Goal: Task Accomplishment & Management: Complete application form

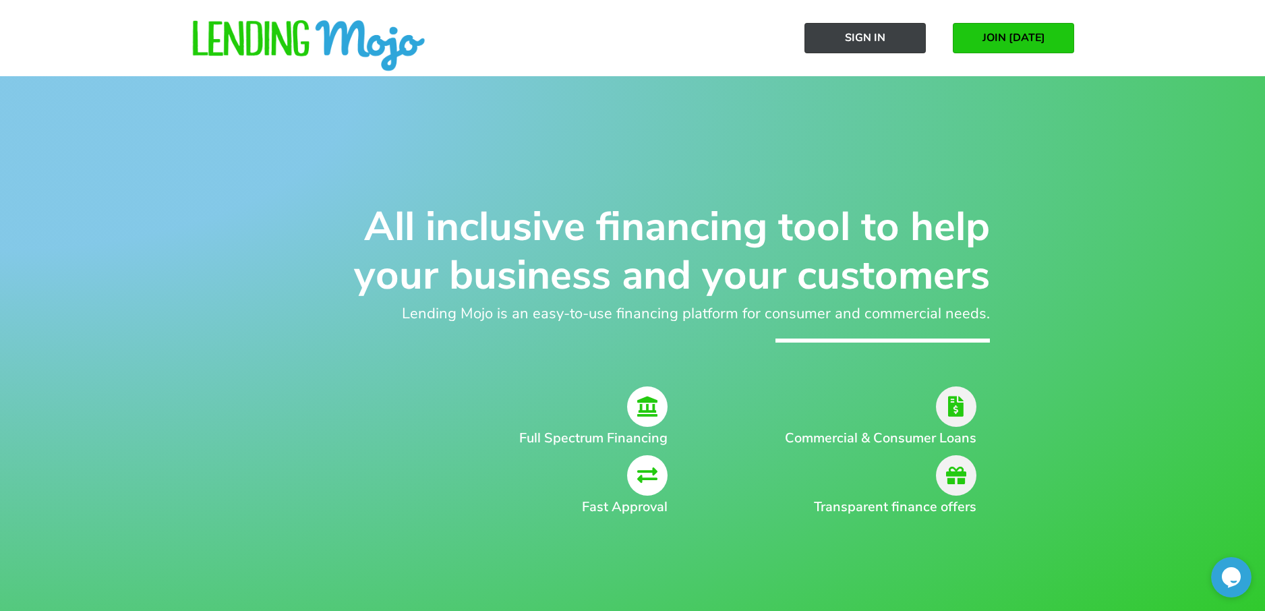
click at [858, 33] on span "Sign In" at bounding box center [865, 38] width 40 height 12
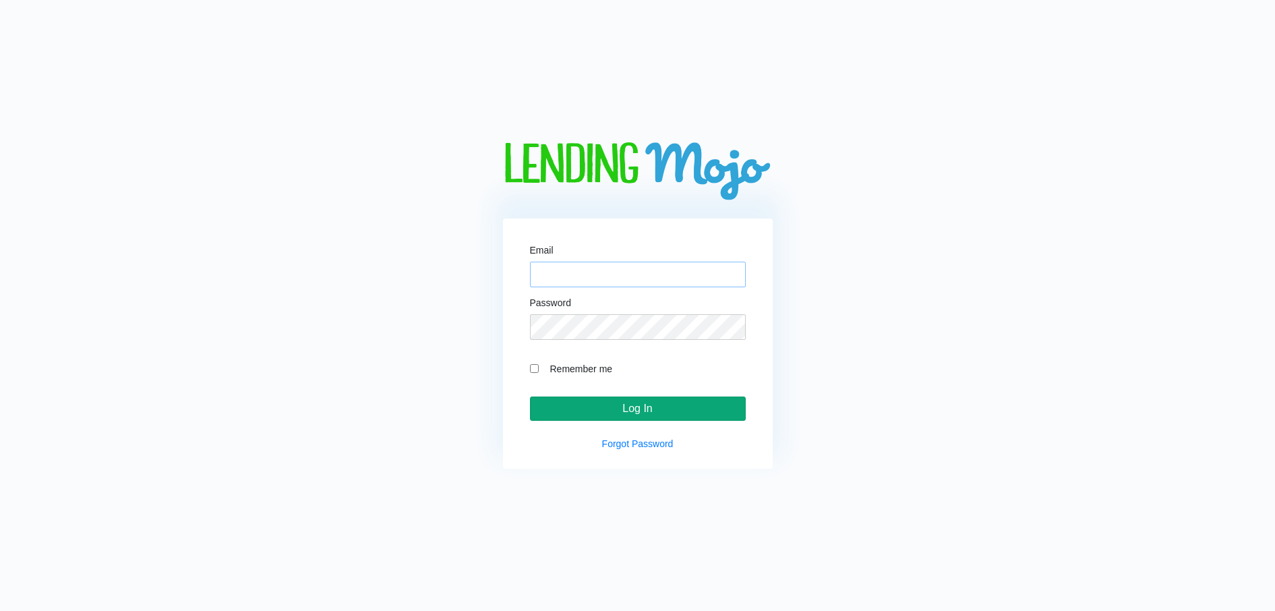
type input "[EMAIL_ADDRESS][DOMAIN_NAME]"
click at [607, 417] on input "Log In" at bounding box center [638, 409] width 216 height 24
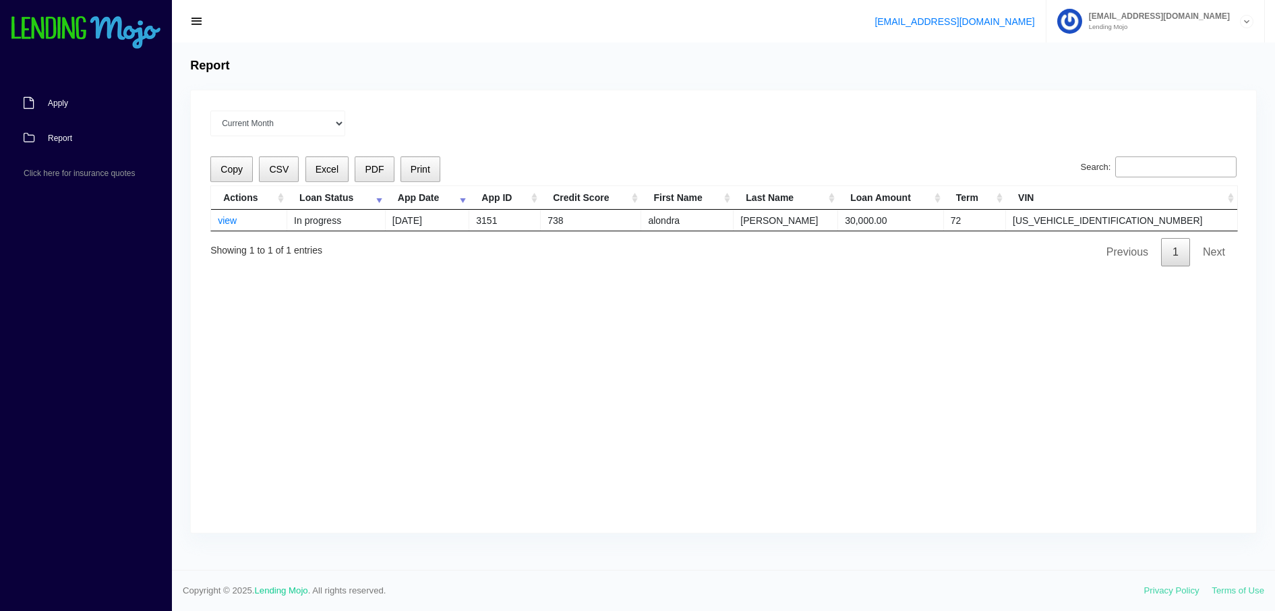
click at [61, 103] on span "Apply" at bounding box center [58, 103] width 20 height 8
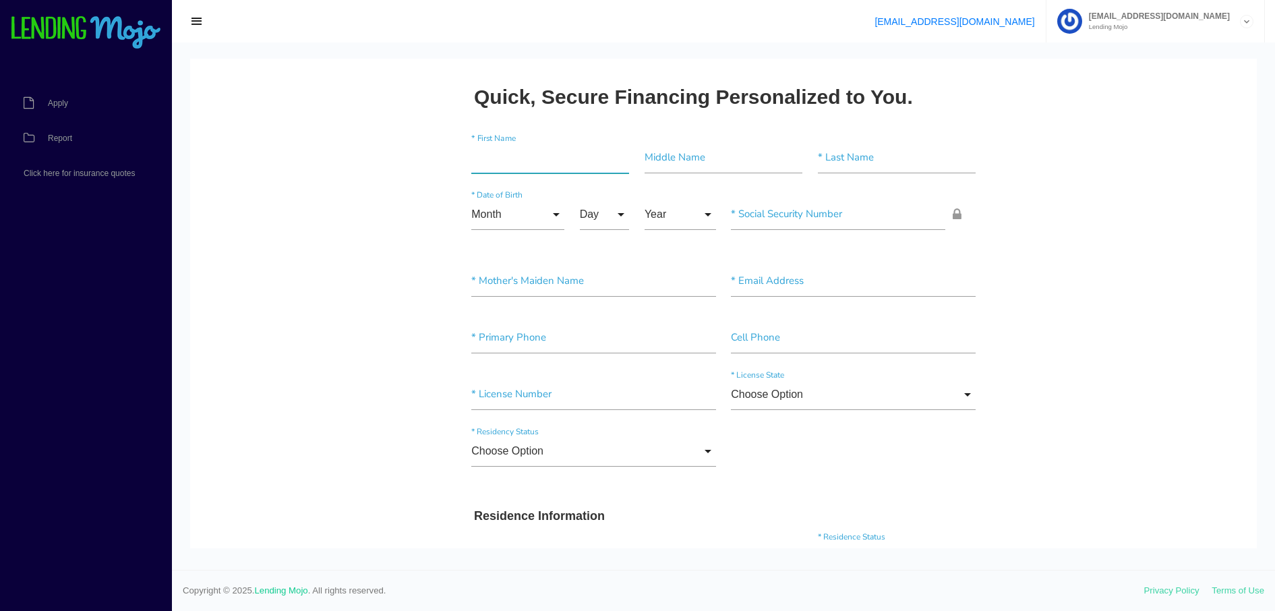
click at [501, 161] on input"] "text" at bounding box center [550, 157] width 158 height 31
type input"] "[PERSON_NAME]"
click at [675, 167] on input"] "text" at bounding box center [724, 157] width 158 height 31
type input"] "pal"
click at [830, 152] on input"] "text" at bounding box center [897, 157] width 158 height 31
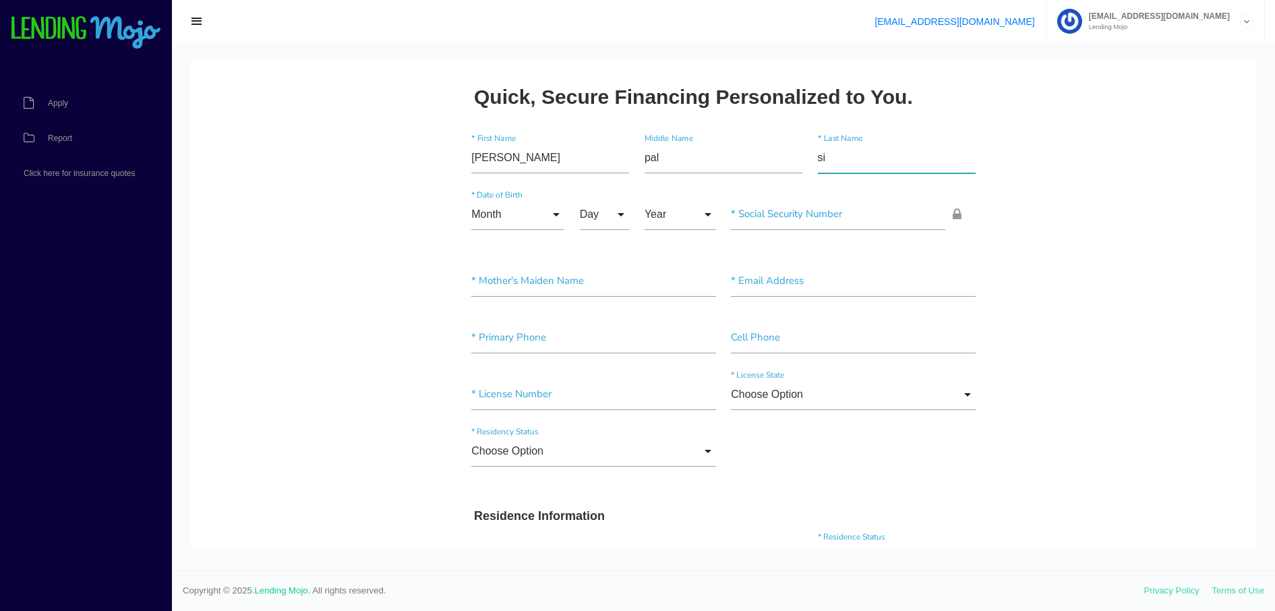
type input"] "singh"
click at [549, 214] on input "Month" at bounding box center [517, 214] width 93 height 31
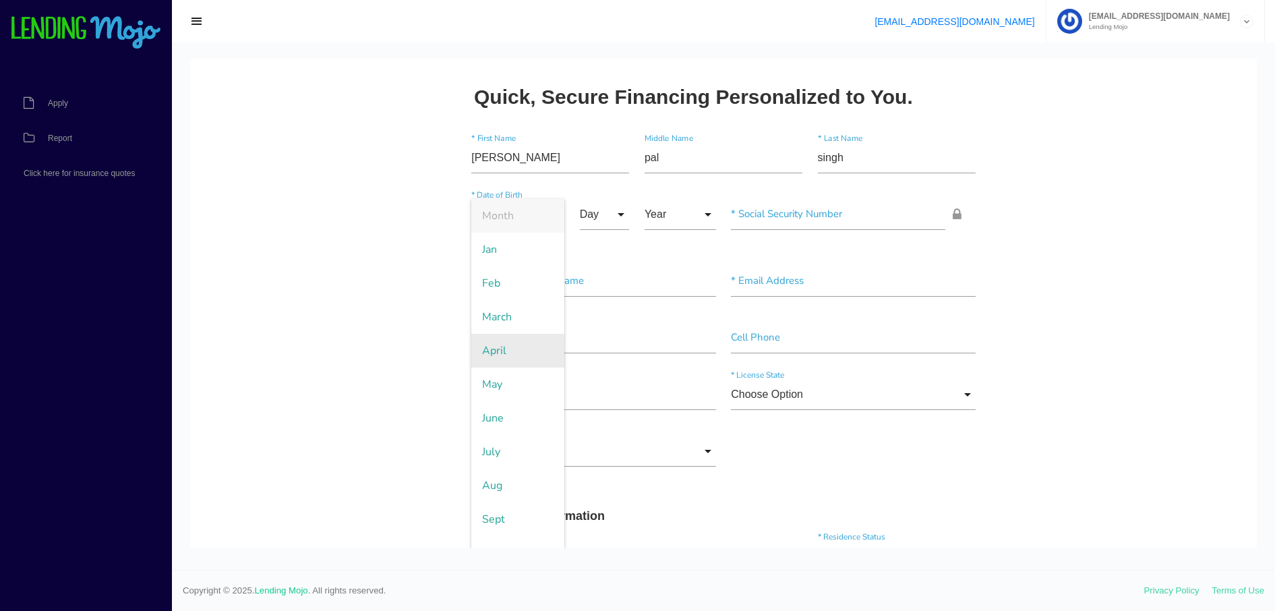
click at [513, 343] on span "April" at bounding box center [517, 351] width 93 height 34
type input "April"
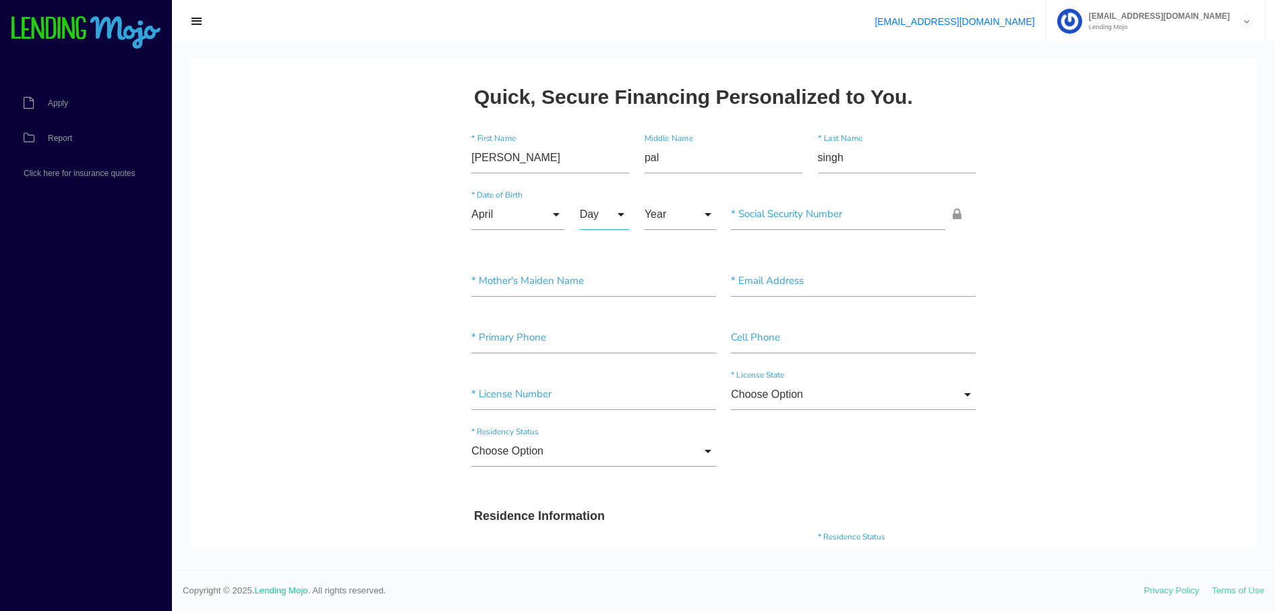
click at [613, 211] on input "Day" at bounding box center [605, 214] width 50 height 31
click at [615, 393] on span "11" at bounding box center [613, 399] width 67 height 34
type input "11"
click at [701, 210] on input "Year" at bounding box center [680, 214] width 71 height 31
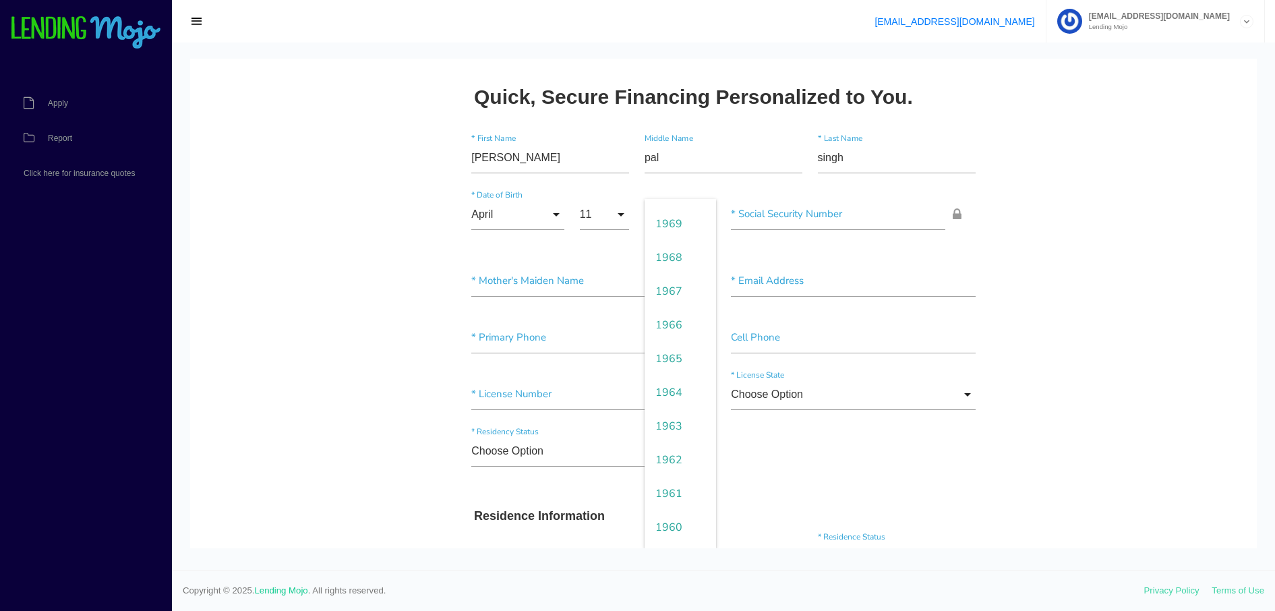
scroll to position [1301, 0]
click at [689, 237] on span "1969" at bounding box center [680, 230] width 71 height 34
type input "1969"
click at [776, 221] on input"] "text" at bounding box center [838, 214] width 214 height 31
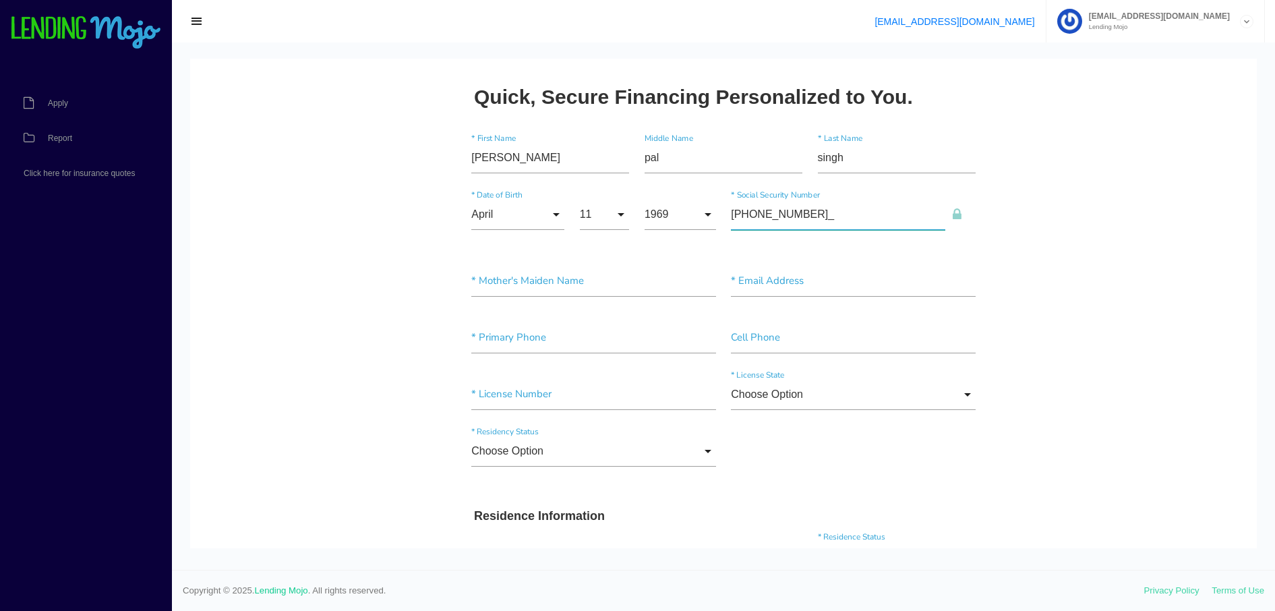
type input"] "094-86-1155"
click at [502, 287] on input"] "text" at bounding box center [593, 281] width 245 height 31
type input"] "kaur"
click at [781, 288] on input"] "text" at bounding box center [853, 281] width 245 height 31
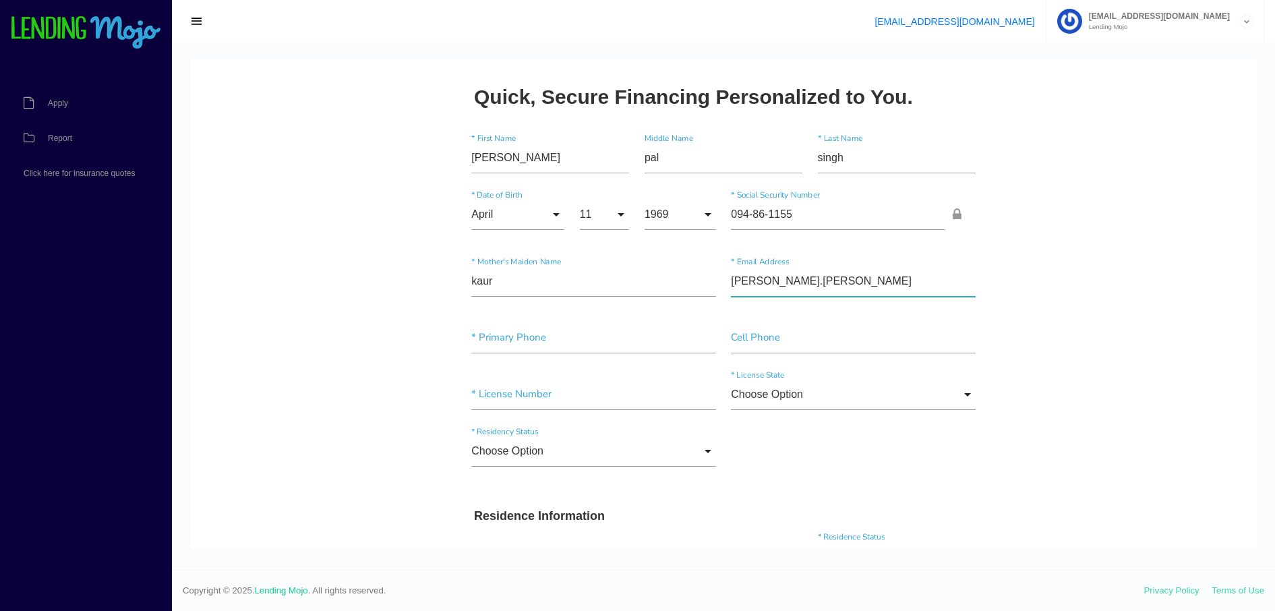
type input"] "mann.paul2004@yahoo.com"
click at [517, 339] on input"] "text" at bounding box center [593, 337] width 245 height 31
type input"] "(3__) ___-____"
type input"] "(917) 402-3350"
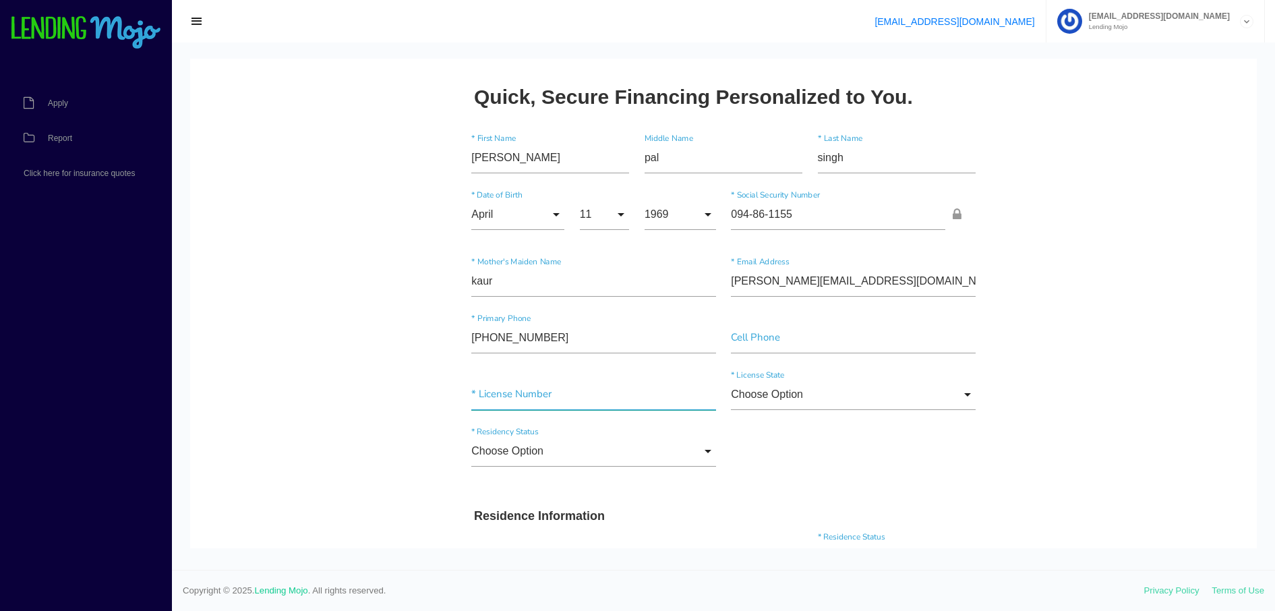
click at [490, 395] on input"] "text" at bounding box center [593, 394] width 245 height 31
type input"] "385563979"
click at [956, 391] on input "Choose Option" at bounding box center [853, 394] width 245 height 31
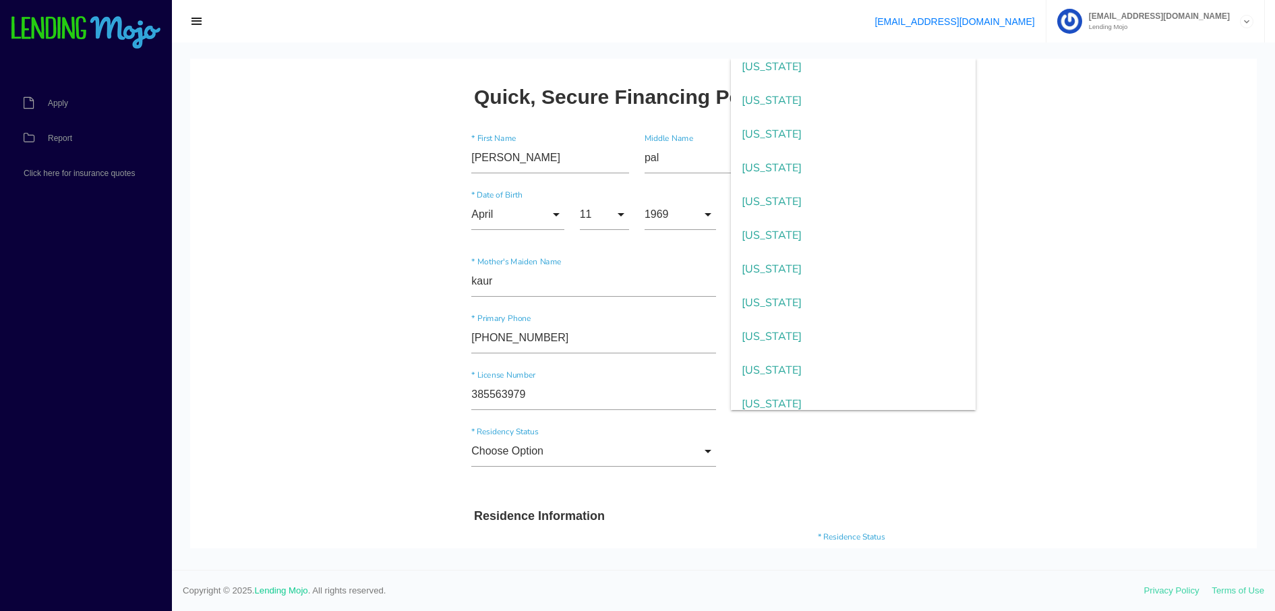
scroll to position [934, 0]
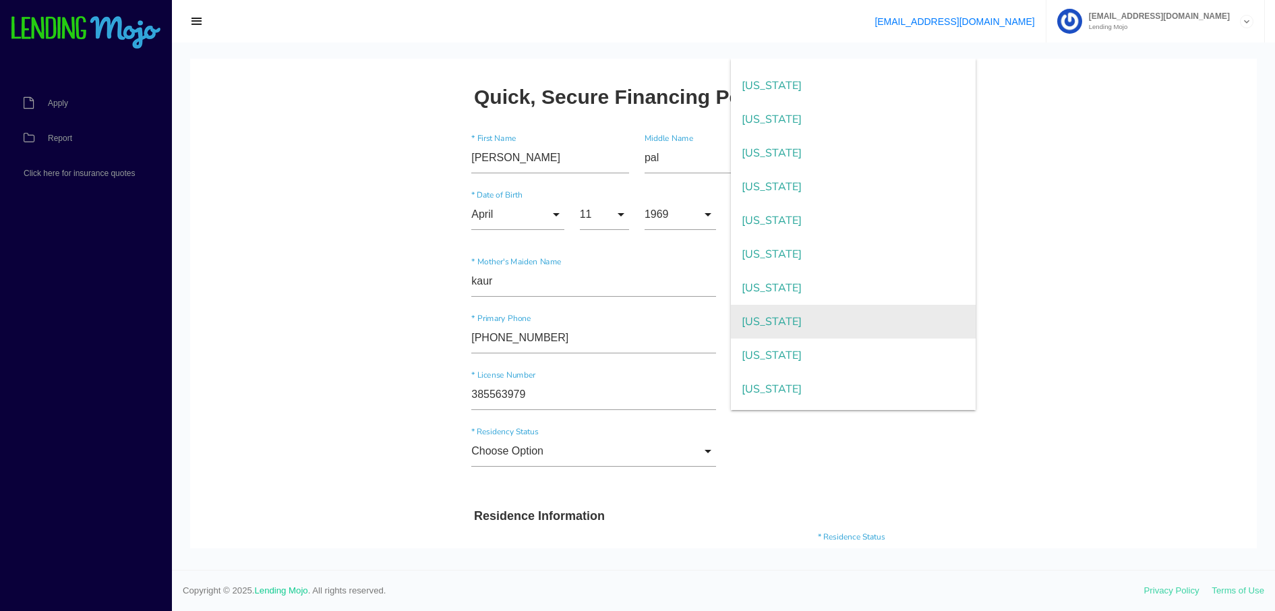
click at [879, 321] on span "New York" at bounding box center [853, 322] width 245 height 34
type input "New York"
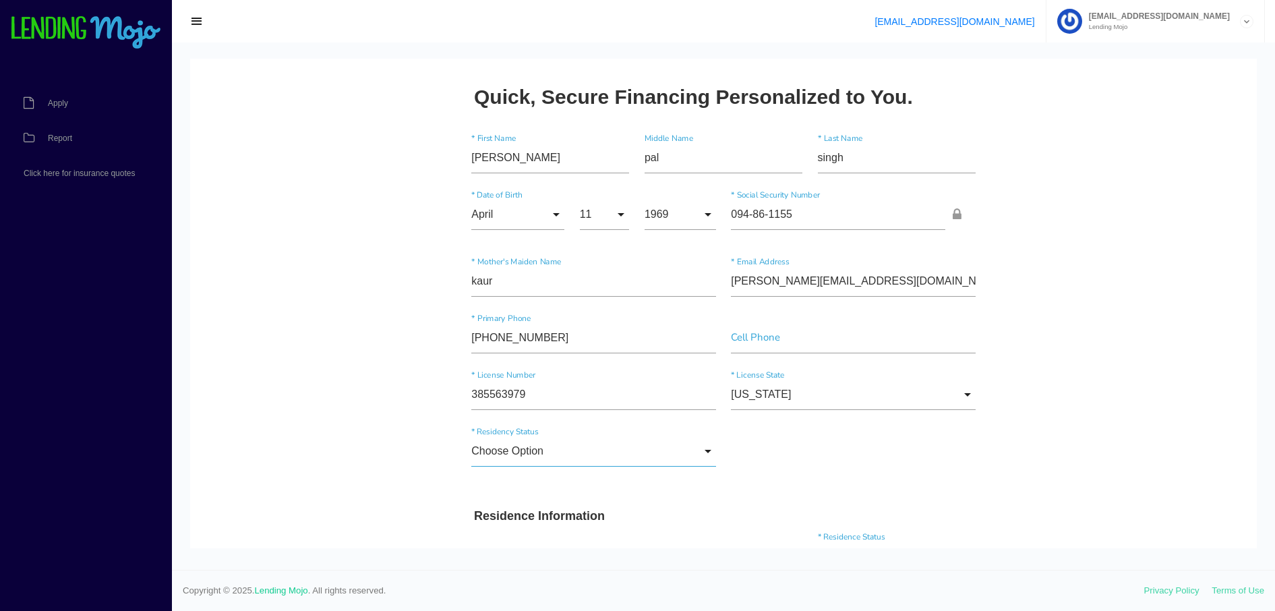
click at [703, 447] on input "Choose Option" at bounding box center [593, 451] width 245 height 31
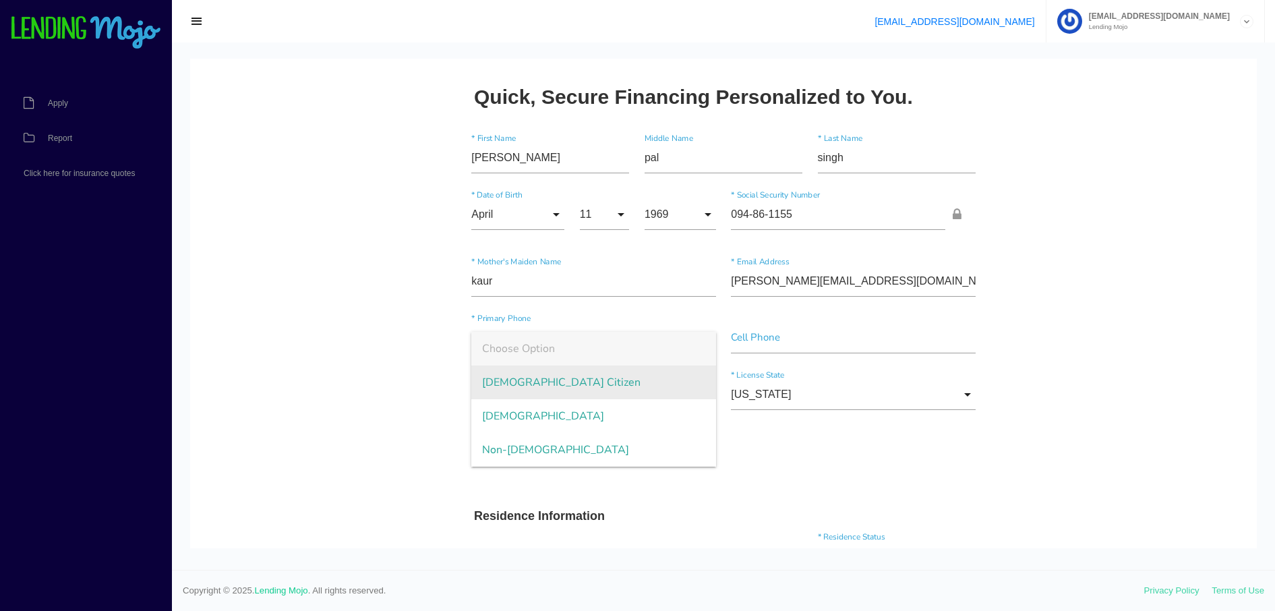
click at [625, 386] on span "US Citizen" at bounding box center [593, 383] width 245 height 34
type input "US Citizen"
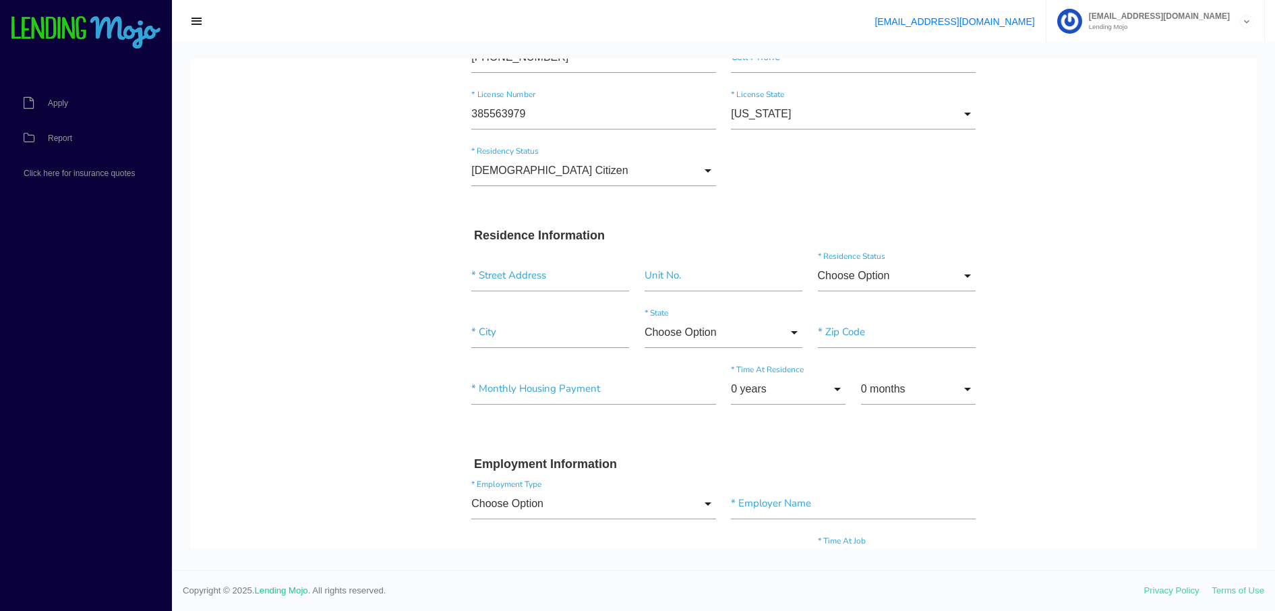
drag, startPoint x: 1086, startPoint y: 424, endPoint x: 1085, endPoint y: 474, distance: 50.6
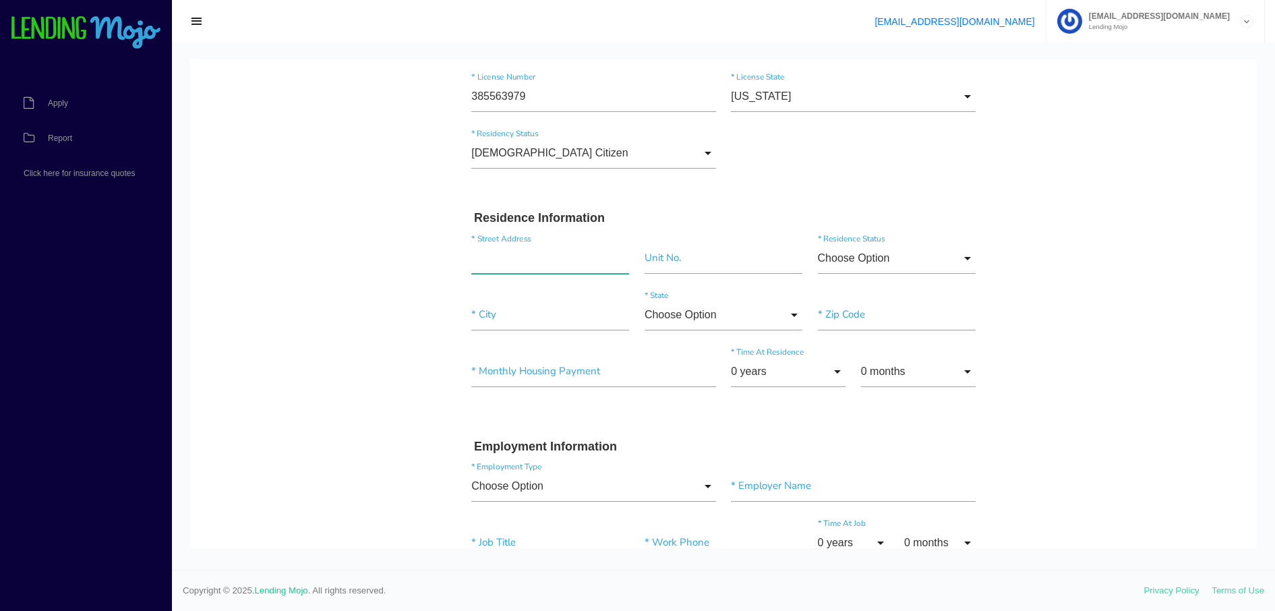
click at [560, 255] on input "text" at bounding box center [550, 258] width 158 height 31
type input "2340 Turnbull Ave"
type input"] "10473"
click at [670, 270] on input"] "text" at bounding box center [724, 258] width 158 height 31
type input"] "1"
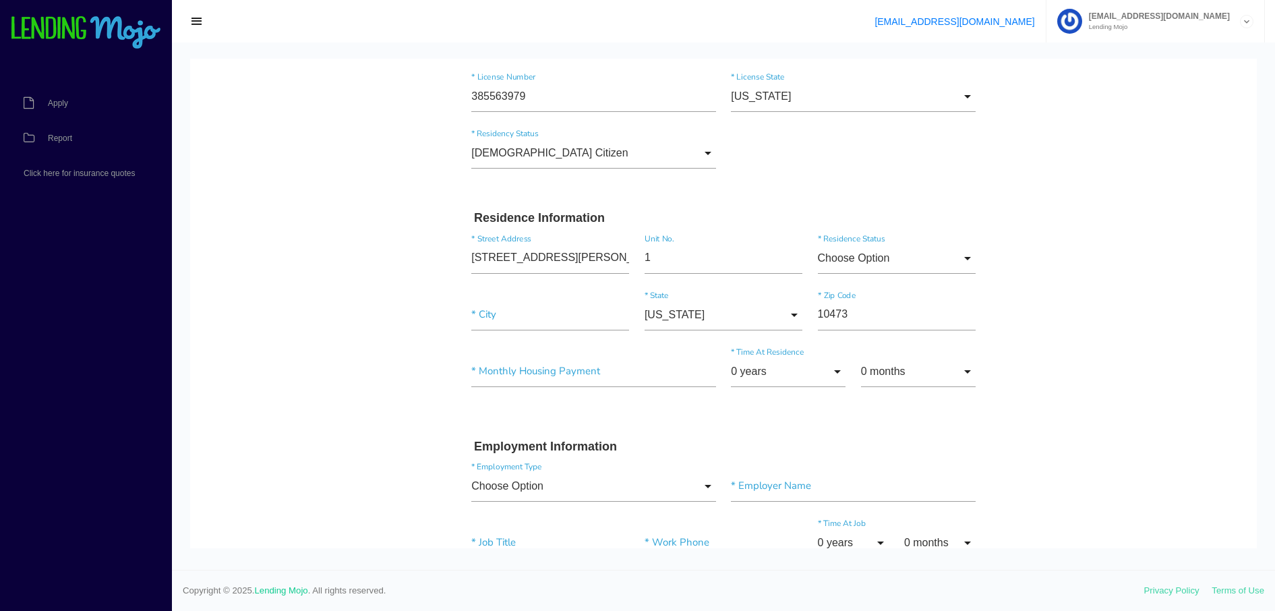
click at [485, 314] on input"] "text" at bounding box center [550, 314] width 158 height 31
type input"] "bronx"
click at [517, 380] on input"] "text" at bounding box center [593, 371] width 245 height 31
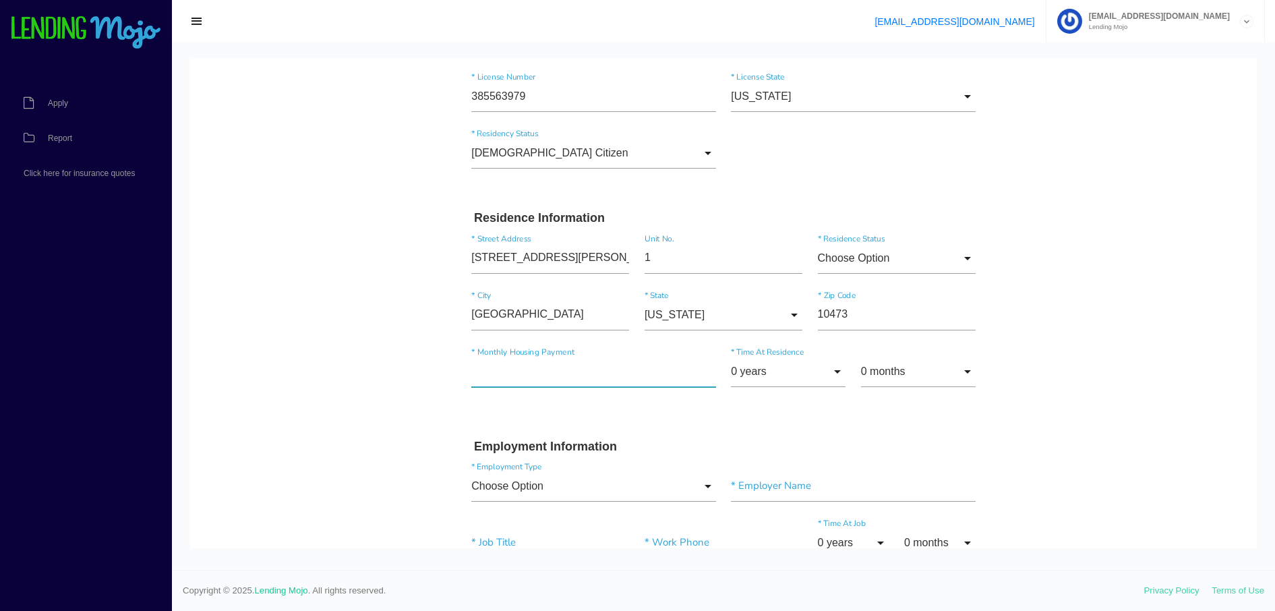
click at [475, 363] on input"] "text" at bounding box center [593, 371] width 245 height 31
click at [474, 367] on input"] "text" at bounding box center [593, 371] width 245 height 31
click at [474, 369] on input"] "text" at bounding box center [593, 371] width 245 height 31
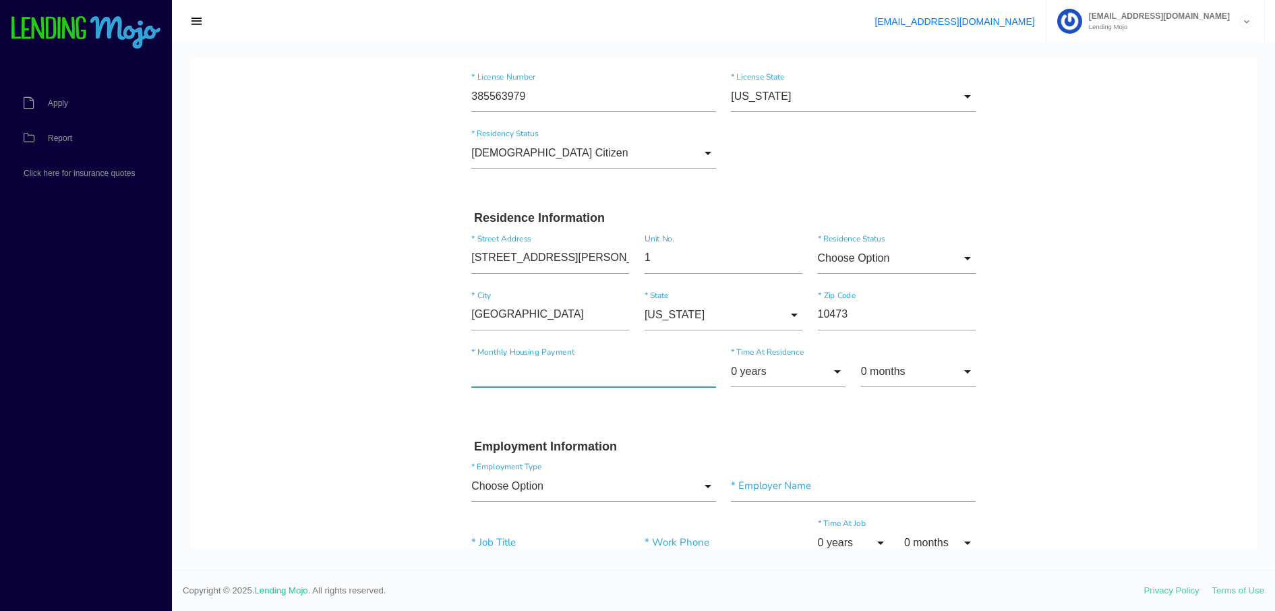
click at [507, 375] on input"] "text" at bounding box center [593, 371] width 245 height 31
type input"] "$3,500.00"
click at [832, 368] on input "0 years" at bounding box center [788, 371] width 115 height 31
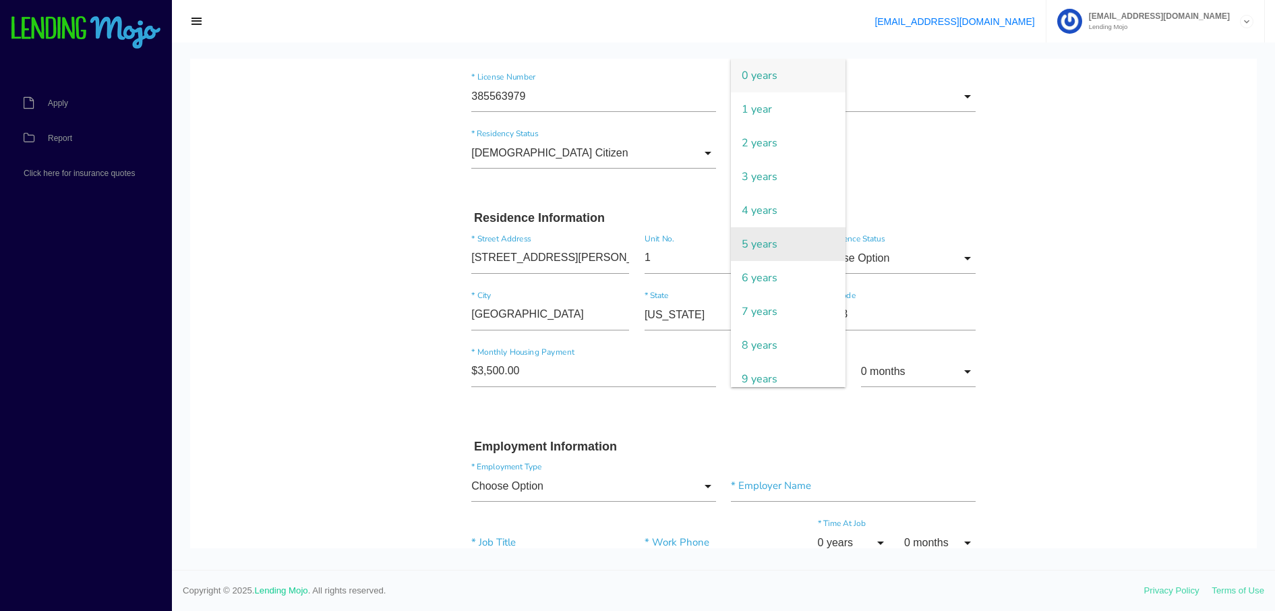
click at [782, 252] on span "5 years" at bounding box center [788, 244] width 115 height 34
type input "5 years"
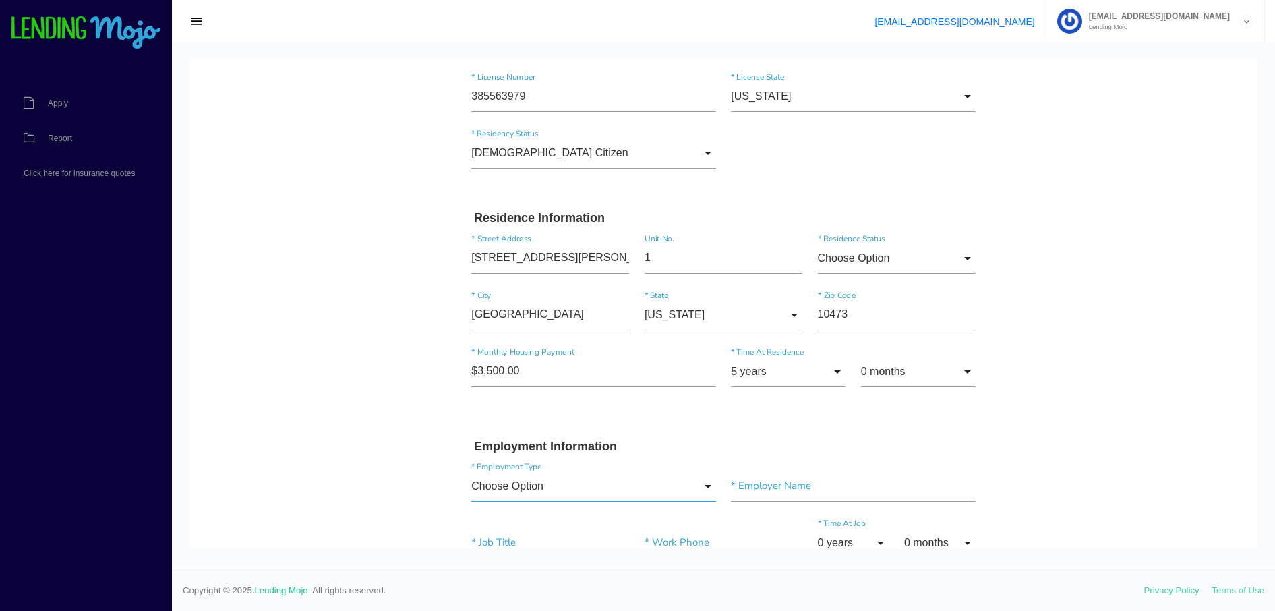
click at [700, 481] on input "Choose Option" at bounding box center [593, 486] width 245 height 31
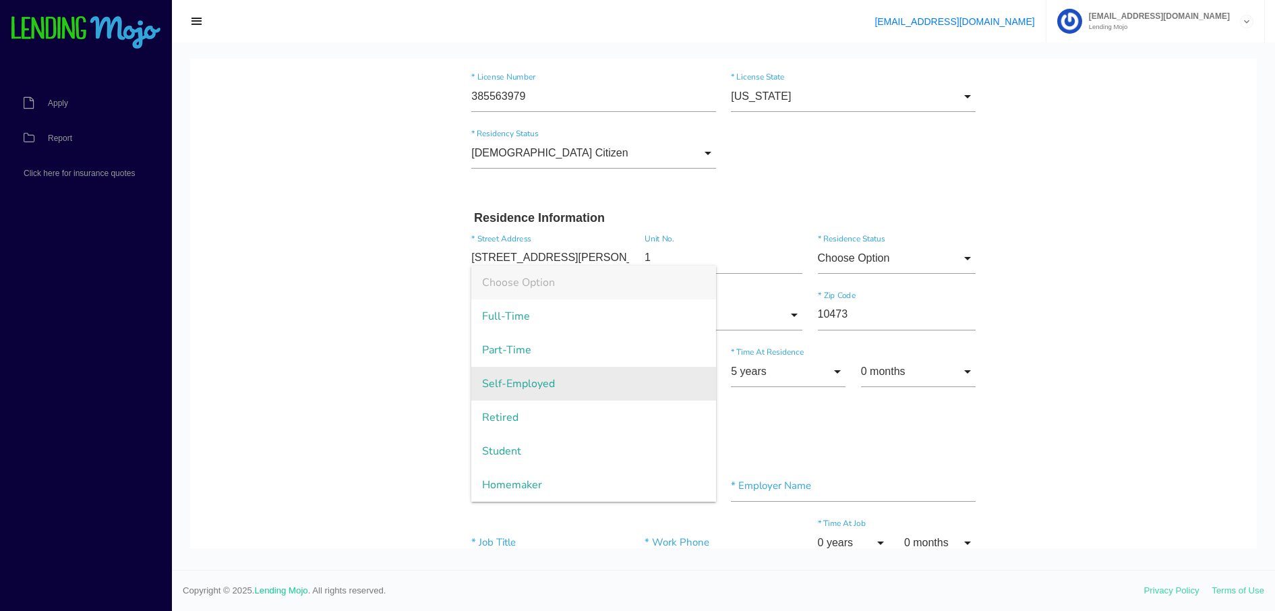
click at [609, 397] on span "Self-Employed" at bounding box center [593, 384] width 245 height 34
type input "Self-Employed"
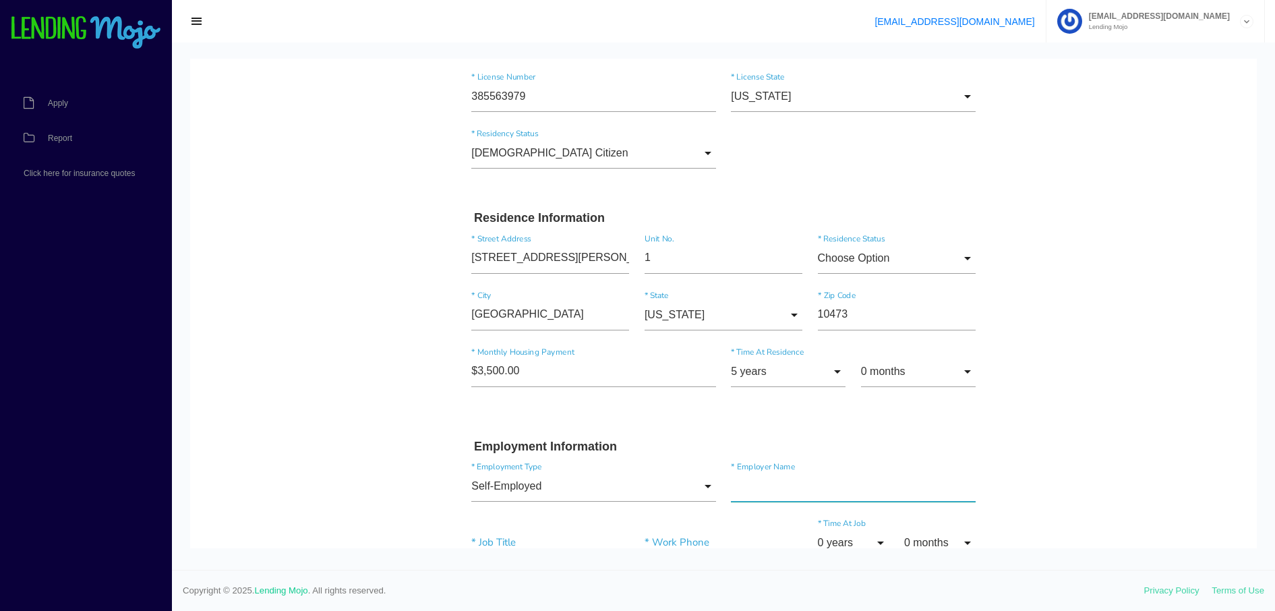
click at [809, 483] on input"] "text" at bounding box center [853, 486] width 245 height 31
type input"] "mg construction & painting inc"
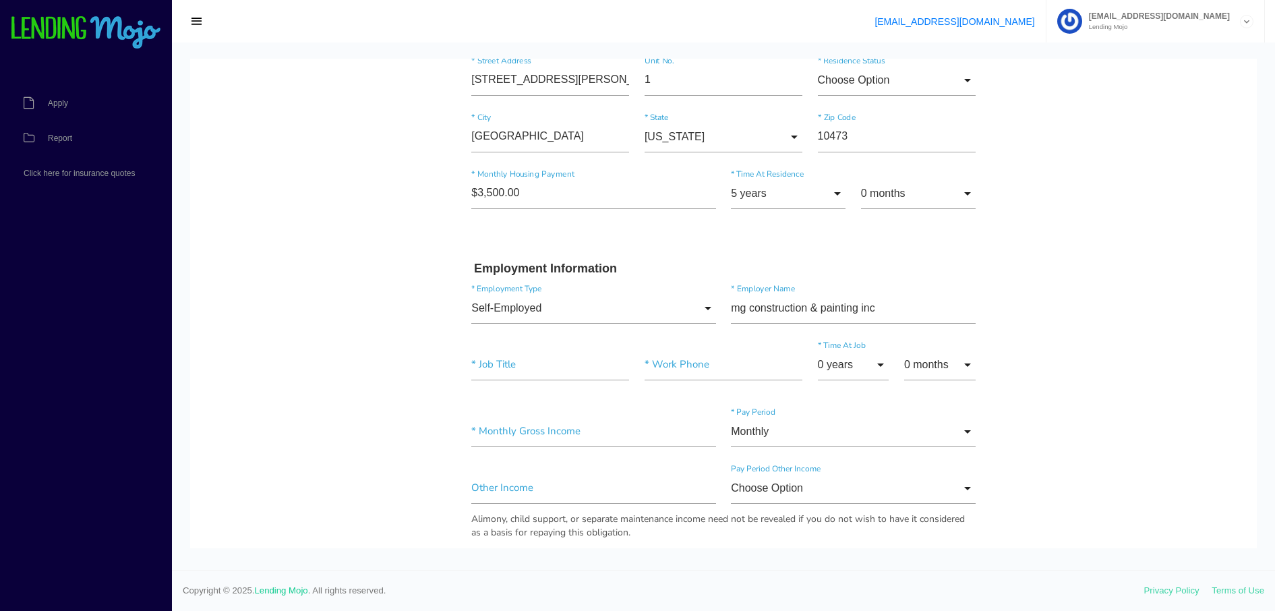
drag, startPoint x: 1084, startPoint y: 411, endPoint x: 1081, endPoint y: 461, distance: 50.0
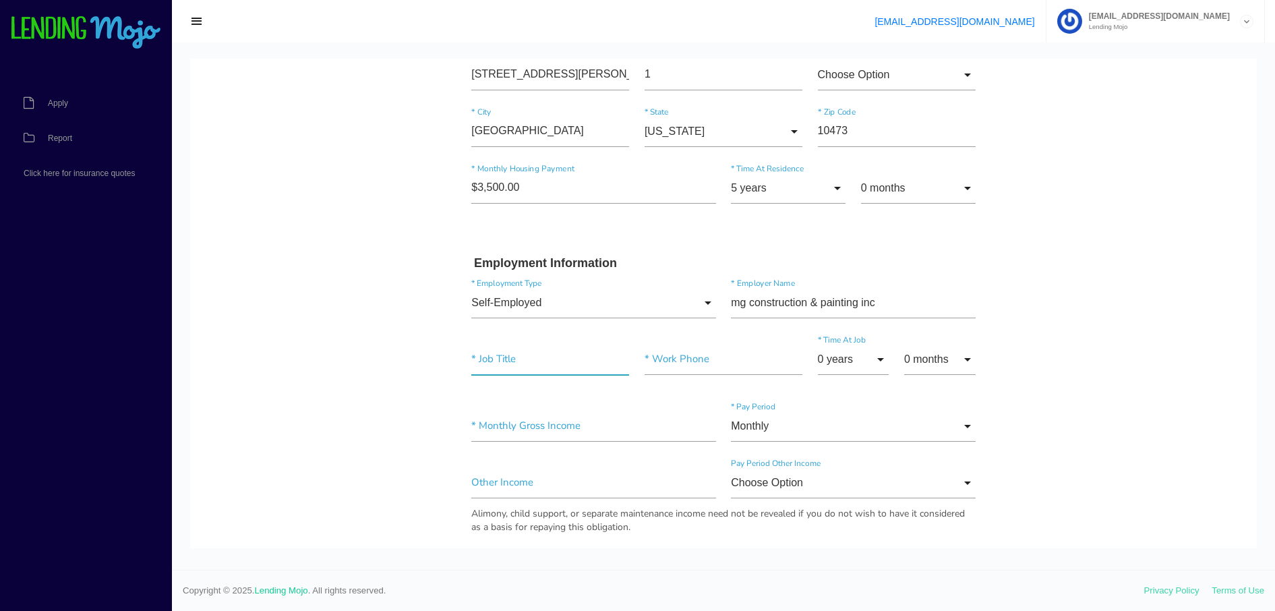
click at [500, 361] on input"] "text" at bounding box center [550, 359] width 158 height 31
type input"] "owner"
click at [659, 365] on input"] "text" at bounding box center [724, 359] width 158 height 31
type input"] "(917) 402-3350"
click at [1232, 343] on body "Quick, Secure Financing Personalized to You. surinder * First Name pal Middle N…" at bounding box center [723, 463] width 1067 height 1772
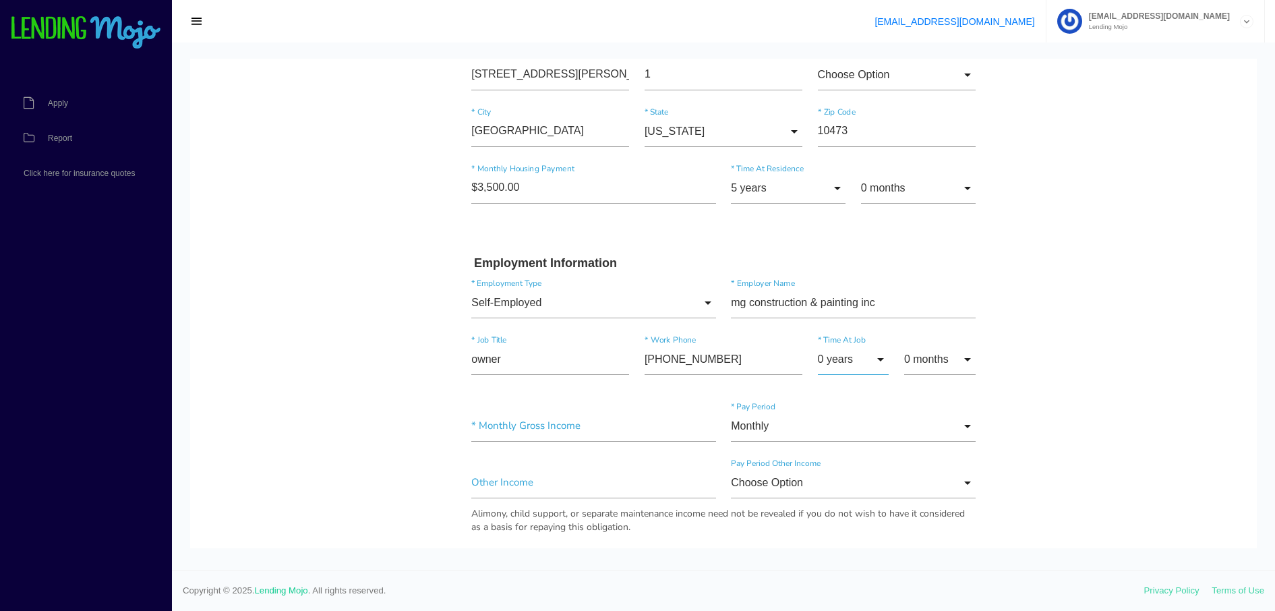
click at [875, 357] on input "0 years" at bounding box center [853, 359] width 71 height 31
click at [850, 237] on span "5 years" at bounding box center [853, 244] width 71 height 34
type input "5 years"
click at [550, 422] on input"] "text" at bounding box center [593, 426] width 245 height 31
click at [471, 422] on input"] "text" at bounding box center [593, 426] width 245 height 31
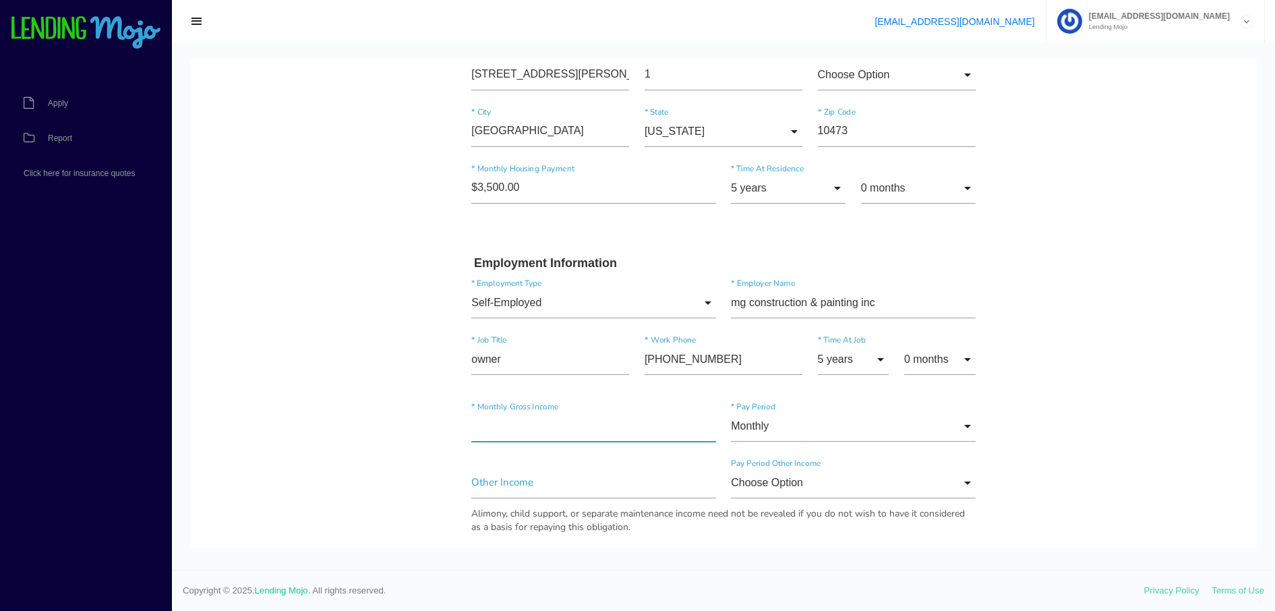
click at [471, 424] on input"] "text" at bounding box center [593, 426] width 245 height 31
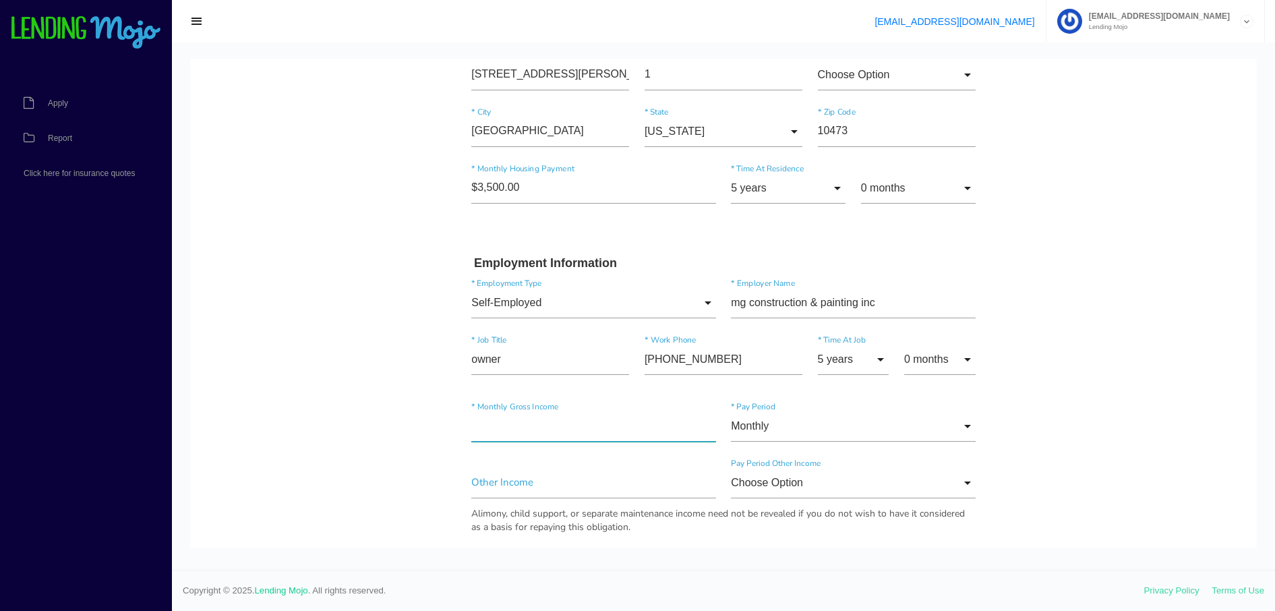
click at [525, 430] on input"] "text" at bounding box center [593, 426] width 245 height 31
click at [471, 424] on input"] "text" at bounding box center [593, 426] width 245 height 31
type input"] "$15,000.00"
drag, startPoint x: 1111, startPoint y: 477, endPoint x: 970, endPoint y: 433, distance: 147.8
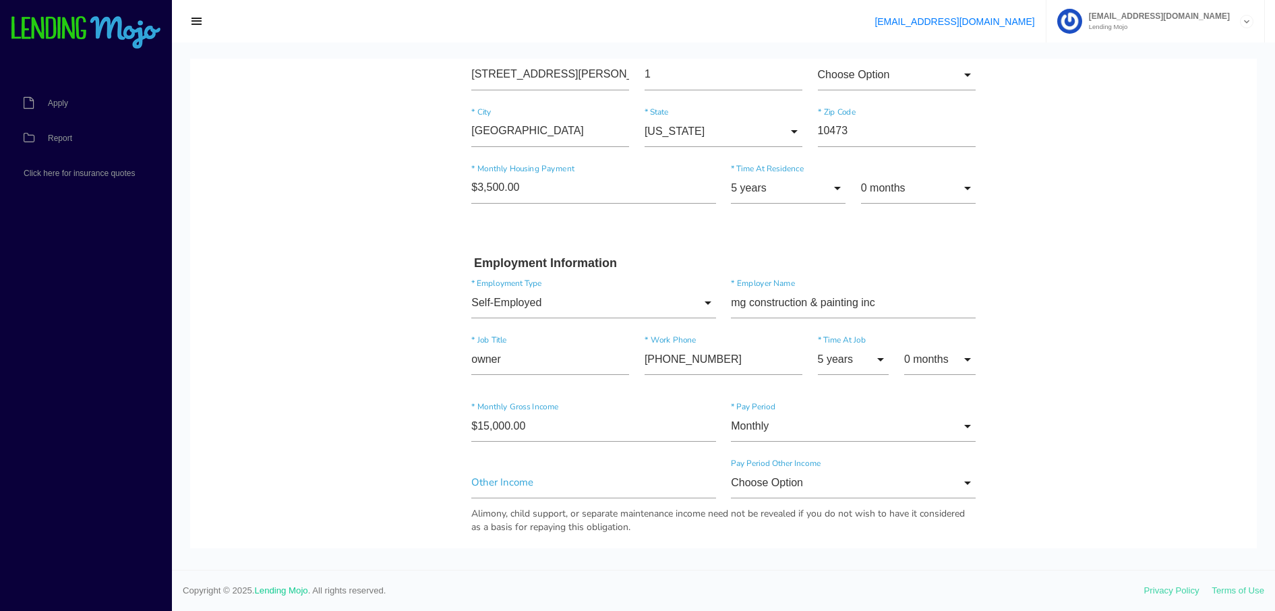
click at [1110, 477] on body "Quick, Secure Financing Personalized to You. surinder * First Name pal Middle N…" at bounding box center [723, 463] width 1067 height 1772
click at [961, 483] on input "Choose Option" at bounding box center [853, 482] width 245 height 31
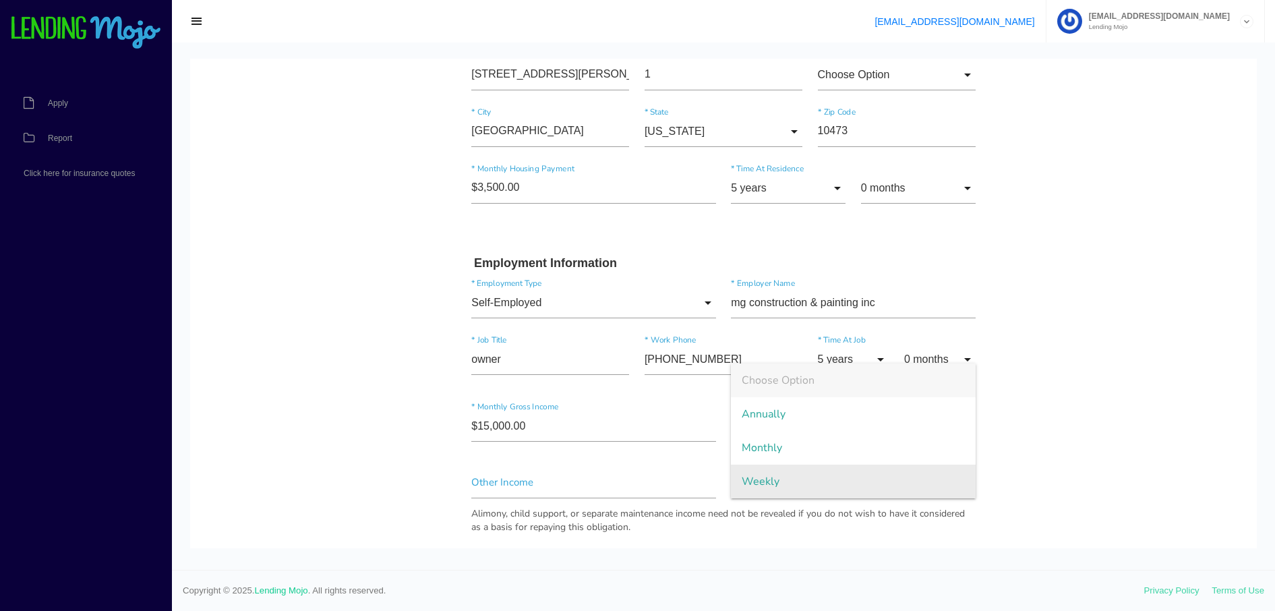
click at [831, 473] on span "Weekly" at bounding box center [853, 482] width 245 height 34
type input "Weekly"
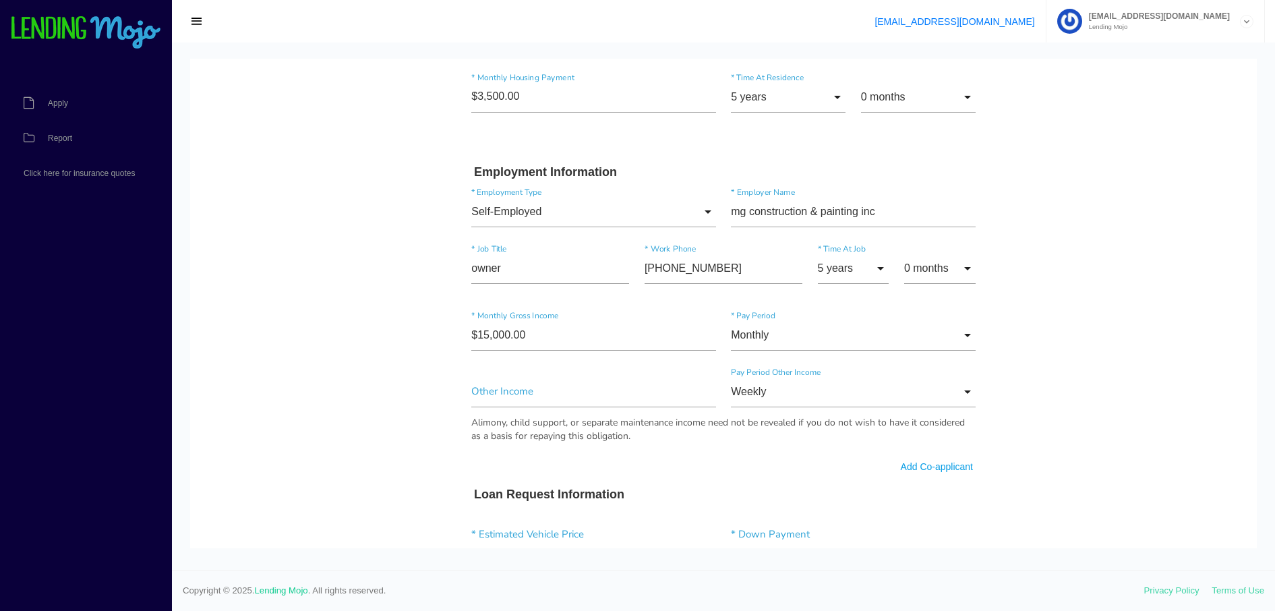
drag, startPoint x: 1119, startPoint y: 435, endPoint x: 1114, endPoint y: 493, distance: 58.2
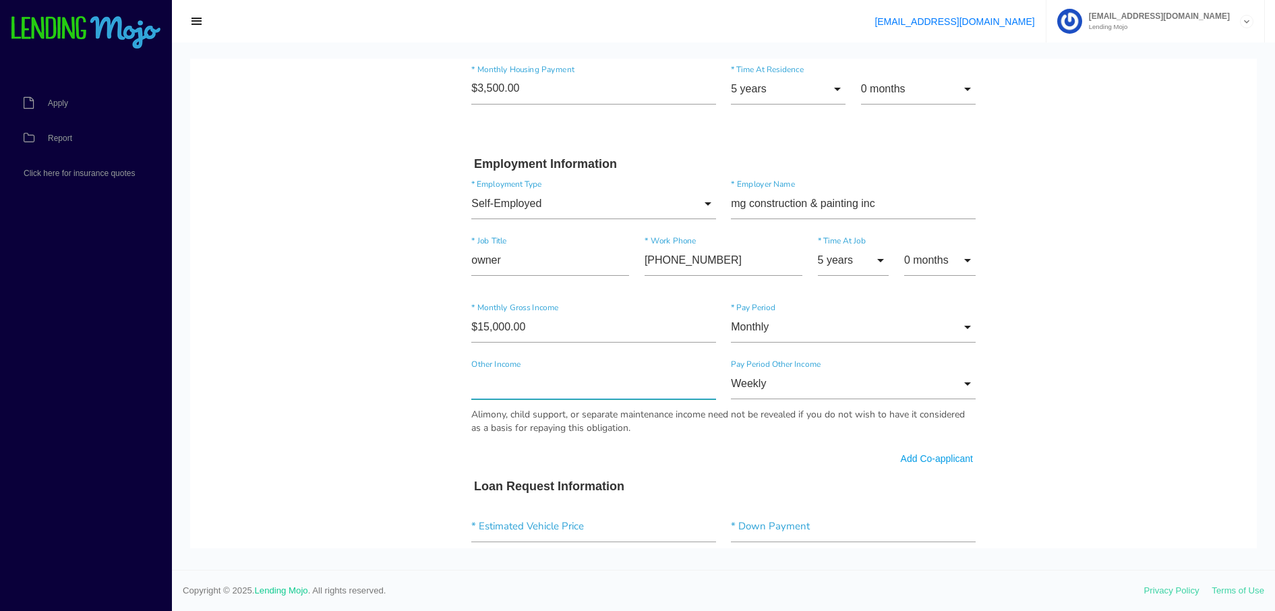
click at [502, 389] on input"] "text" at bounding box center [593, 383] width 245 height 31
click at [524, 324] on input"] "$15,000.00" at bounding box center [593, 327] width 245 height 31
type input"] "$15,000.00"
click at [1244, 471] on body "Quick, Secure Financing Personalized to You. surinder * First Name pal Middle N…" at bounding box center [723, 364] width 1067 height 1772
click at [503, 382] on input"] "text" at bounding box center [593, 383] width 245 height 31
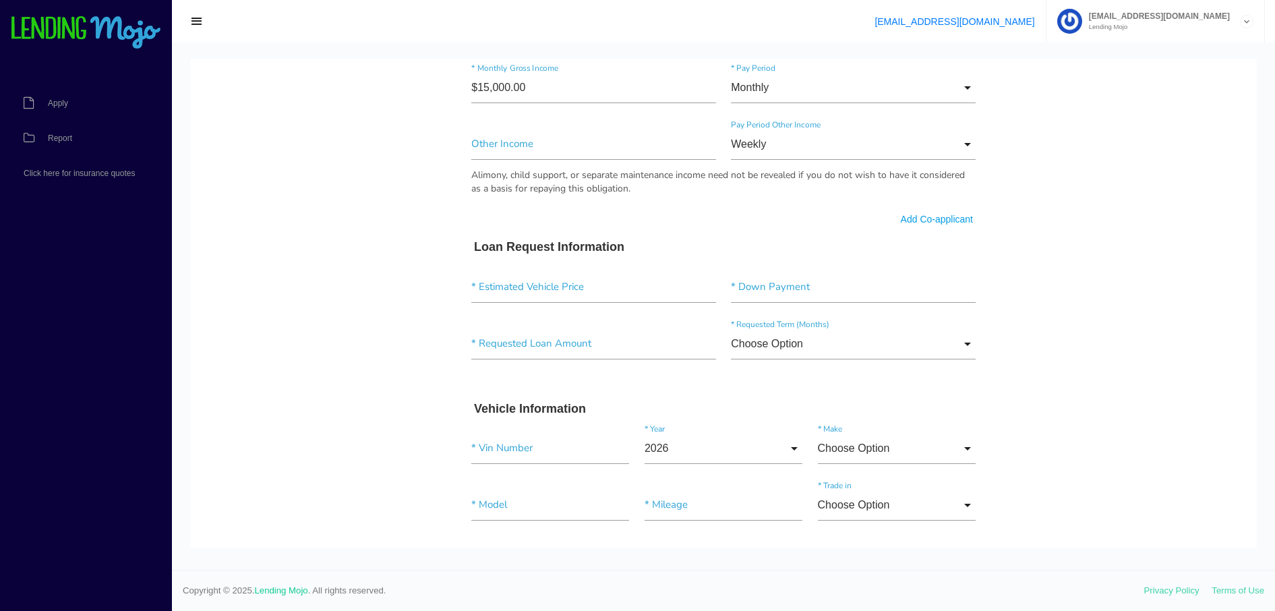
scroll to position [828, 0]
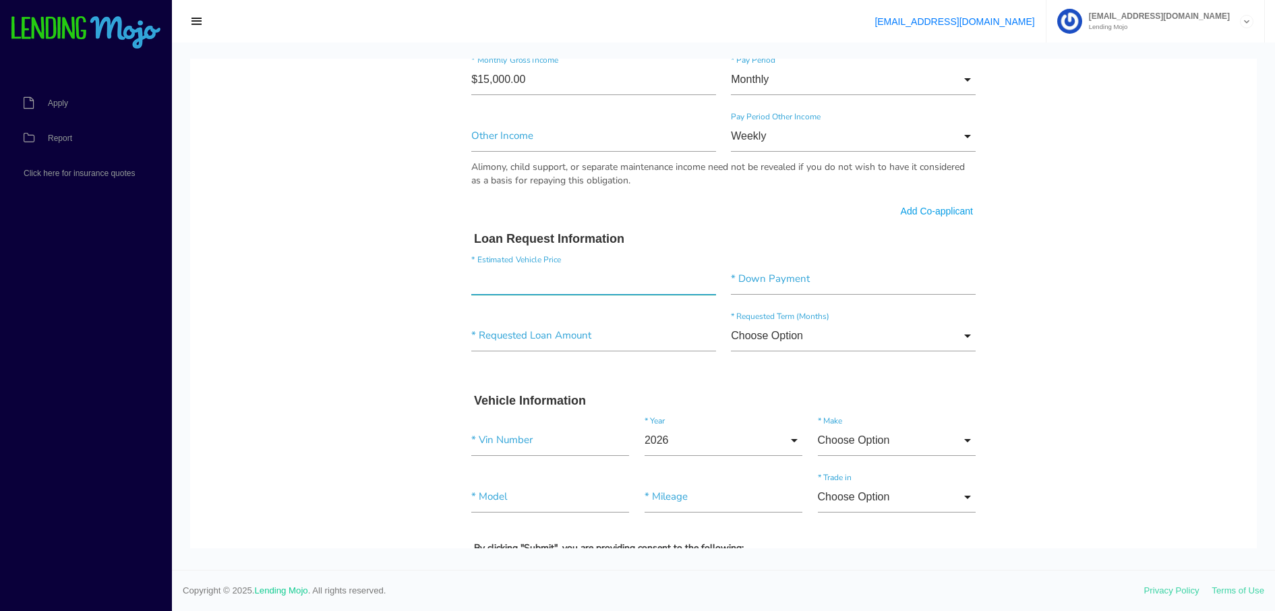
click at [518, 276] on input"] "text" at bounding box center [593, 279] width 245 height 31
type input"] "$80,886.00"
click at [1073, 377] on body "Quick, Secure Financing Personalized to You. surinder * First Name pal Middle N…" at bounding box center [723, 116] width 1067 height 1772
click at [767, 283] on input"] "text" at bounding box center [853, 279] width 245 height 31
type input"] "$40,866.00"
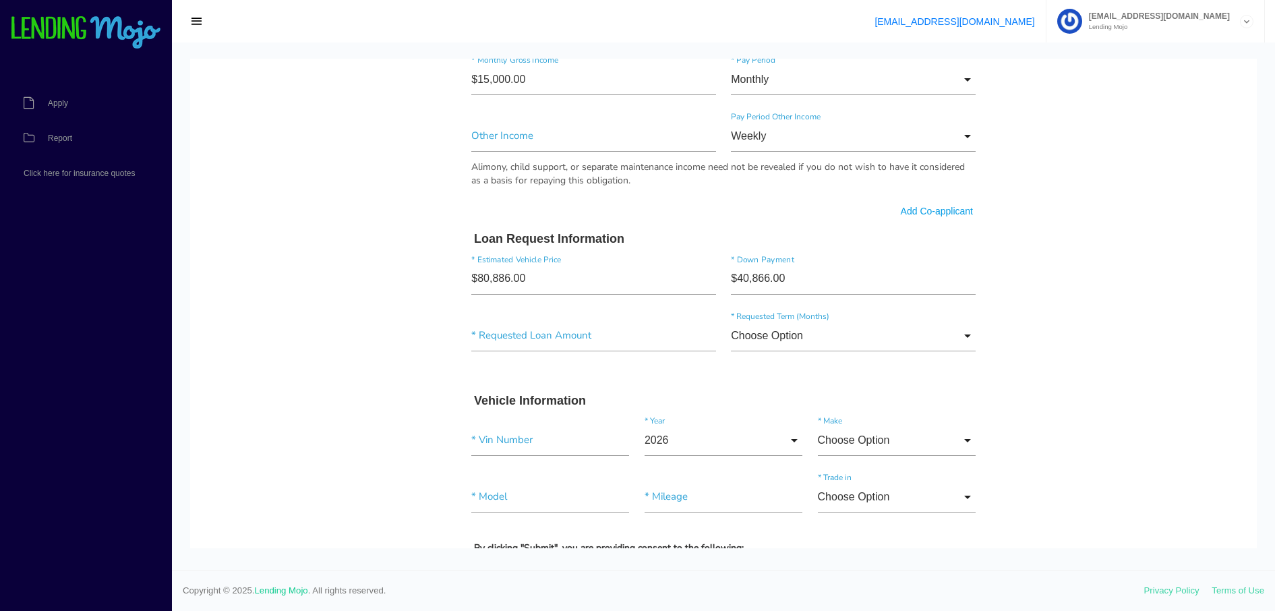
click at [1055, 358] on body "Quick, Secure Financing Personalized to You. surinder * First Name pal Middle N…" at bounding box center [723, 116] width 1067 height 1772
click at [522, 337] on input"] "text" at bounding box center [593, 335] width 245 height 31
type input"] "$40,000.00"
click at [962, 332] on input "Choose Option" at bounding box center [853, 335] width 245 height 31
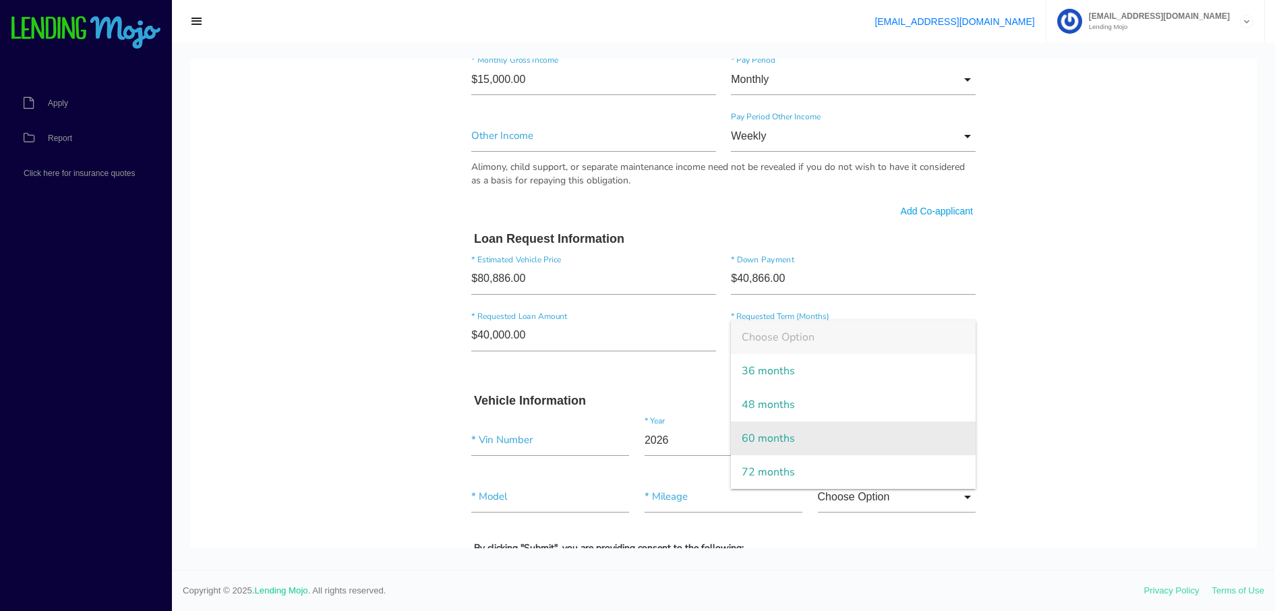
click at [909, 428] on span "60 months" at bounding box center [853, 439] width 245 height 34
type input "60 months"
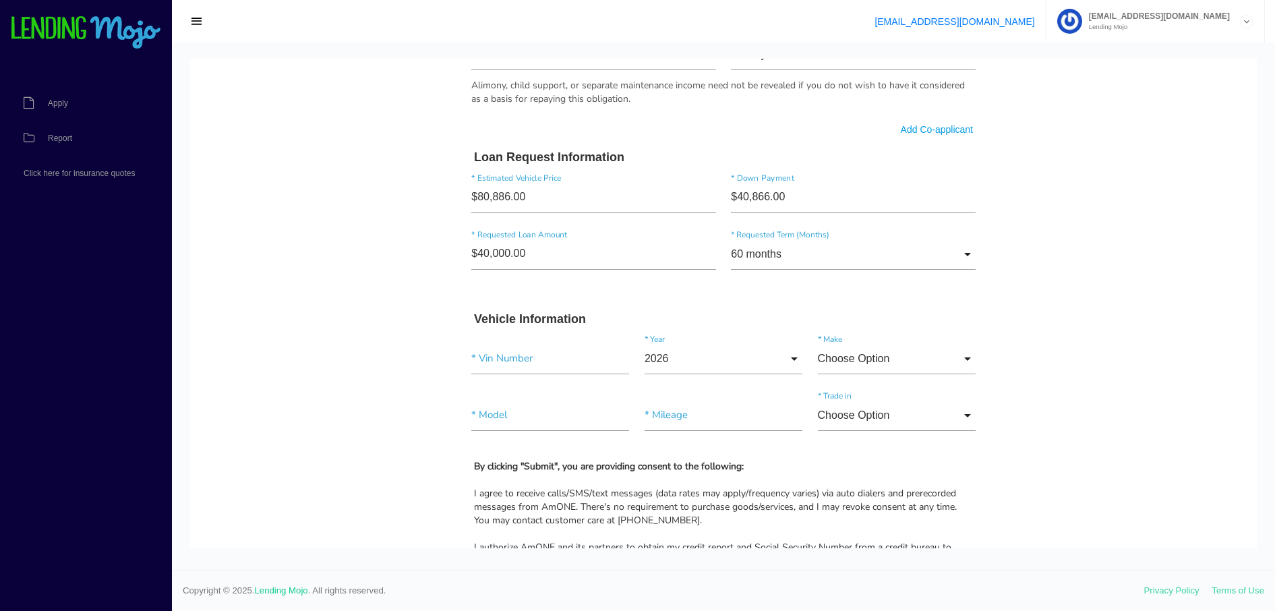
drag, startPoint x: 1104, startPoint y: 357, endPoint x: 1105, endPoint y: 395, distance: 38.5
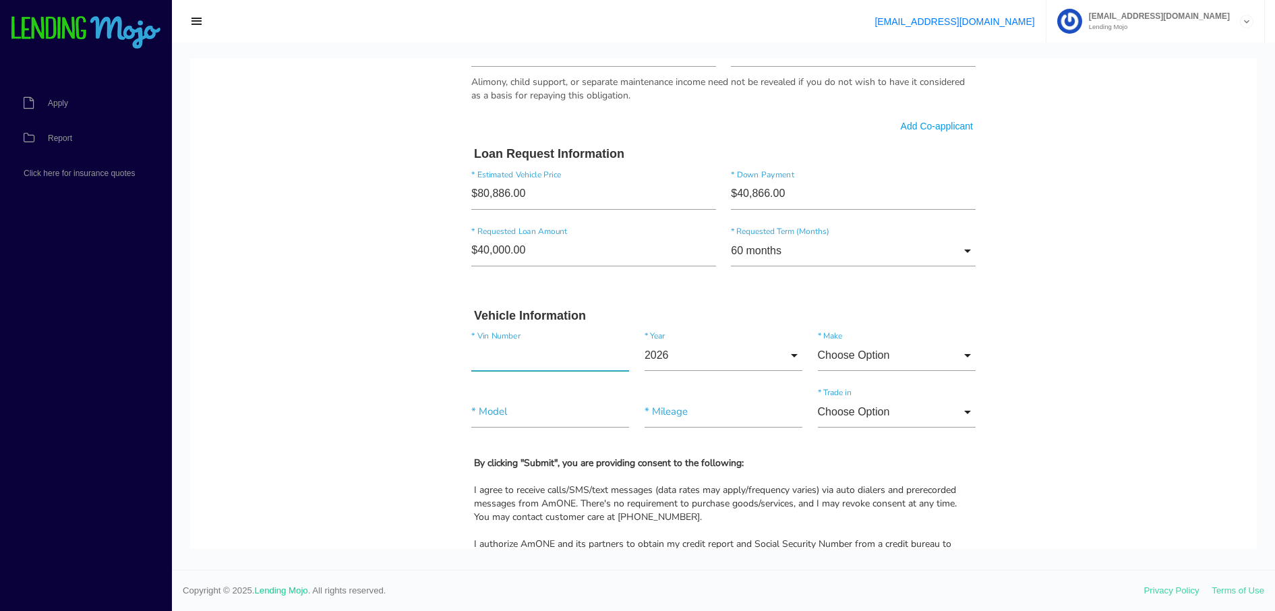
click at [524, 358] on input"] "text" at bounding box center [550, 355] width 158 height 31
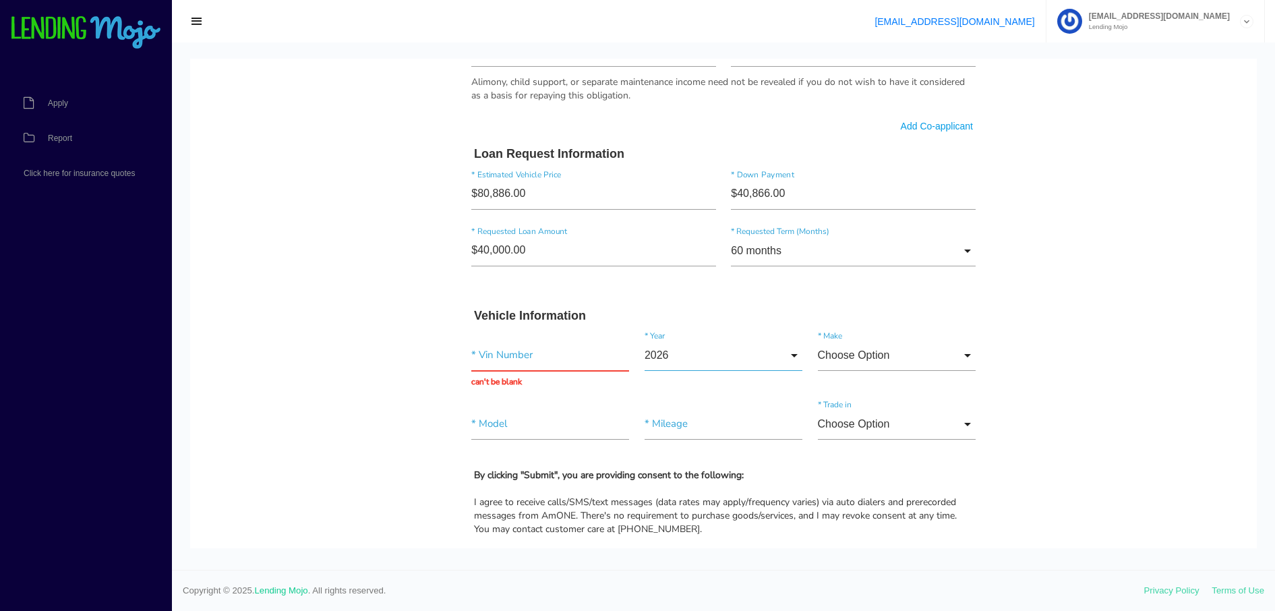
click at [789, 356] on input "2026" at bounding box center [724, 355] width 158 height 31
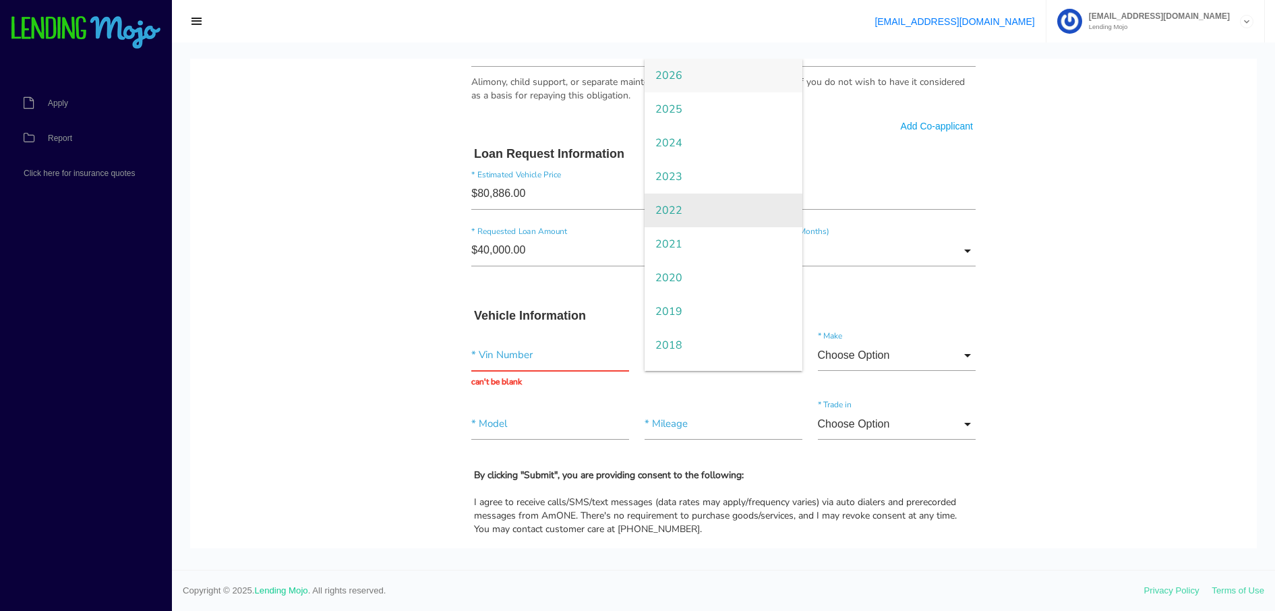
click at [694, 208] on span "2022" at bounding box center [724, 211] width 158 height 34
type input "2022"
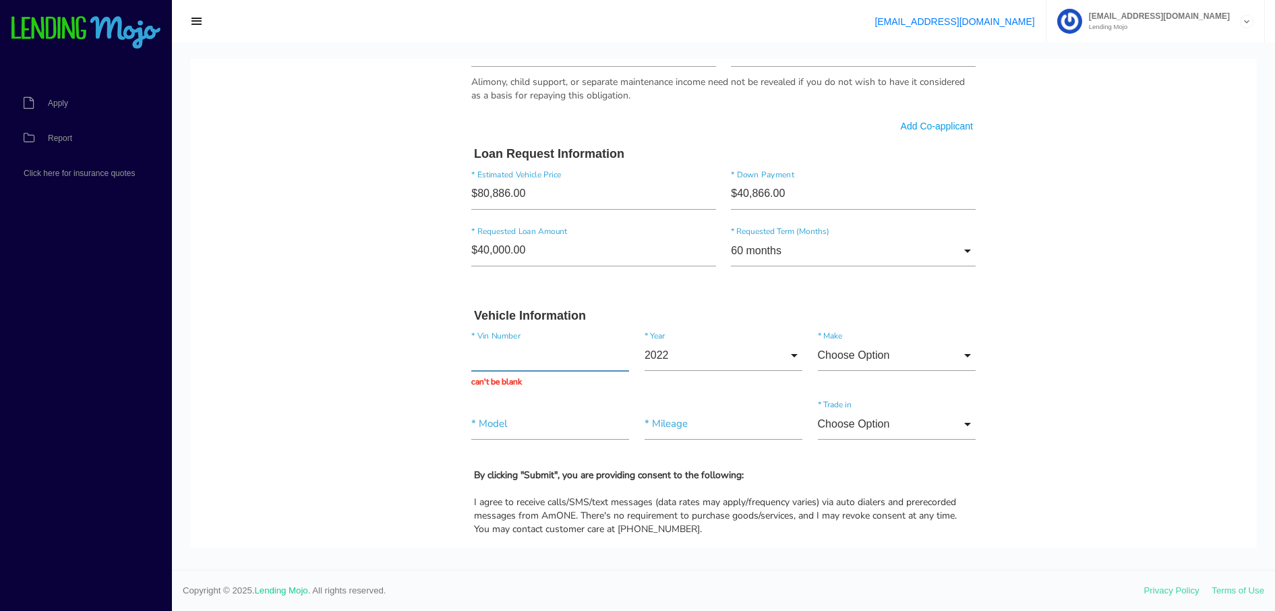
click at [498, 359] on input "text" at bounding box center [550, 355] width 158 height 31
type input "4"
type input "w1k6g7gbxna069761"
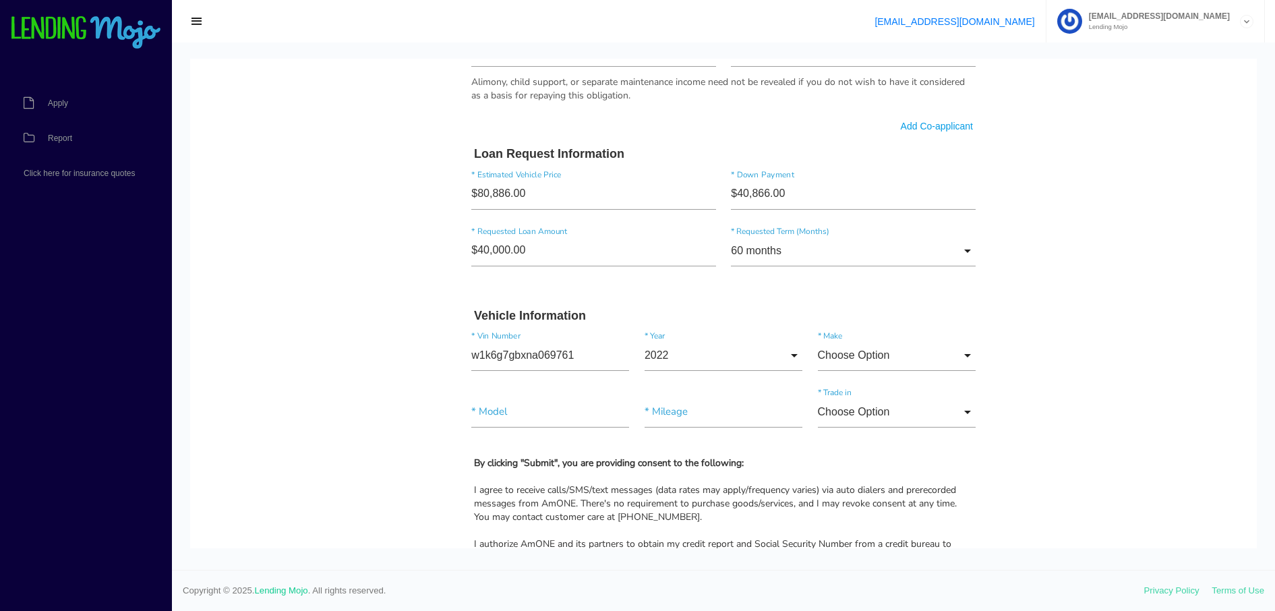
click at [1123, 386] on body "Quick, Secure Financing Personalized to You. surinder * First Name pal Middle N…" at bounding box center [723, 32] width 1067 height 1772
click at [960, 351] on input "Choose Option" at bounding box center [897, 355] width 158 height 31
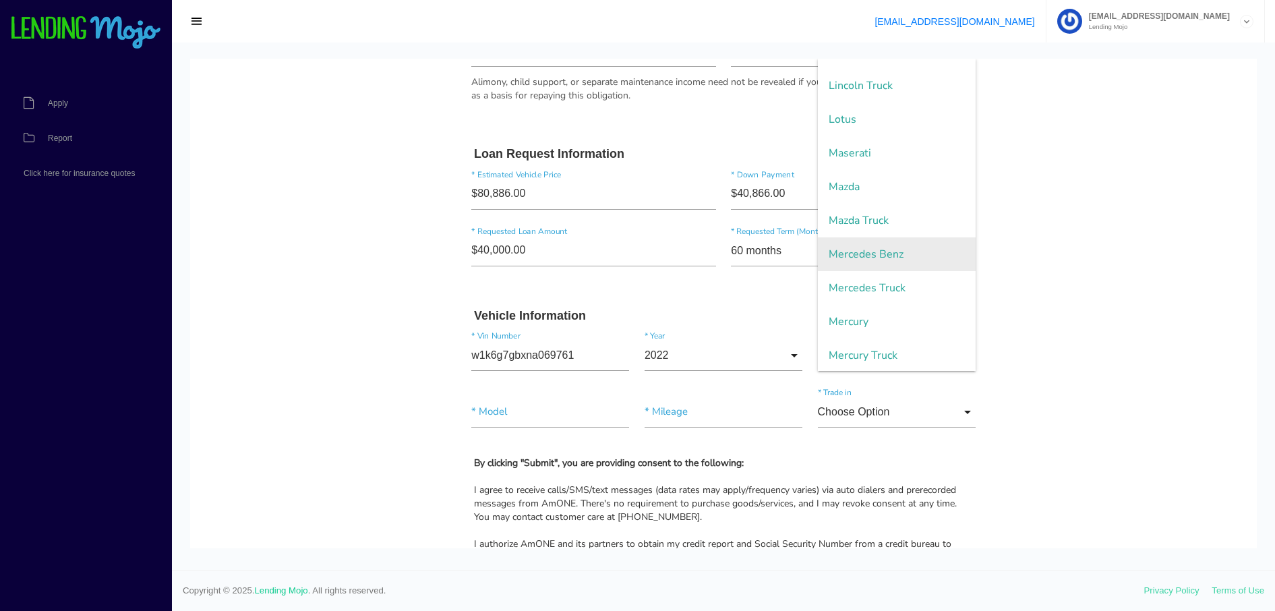
click at [912, 266] on span "Mercedes Benz" at bounding box center [897, 254] width 158 height 34
type input "Mercedes Benz"
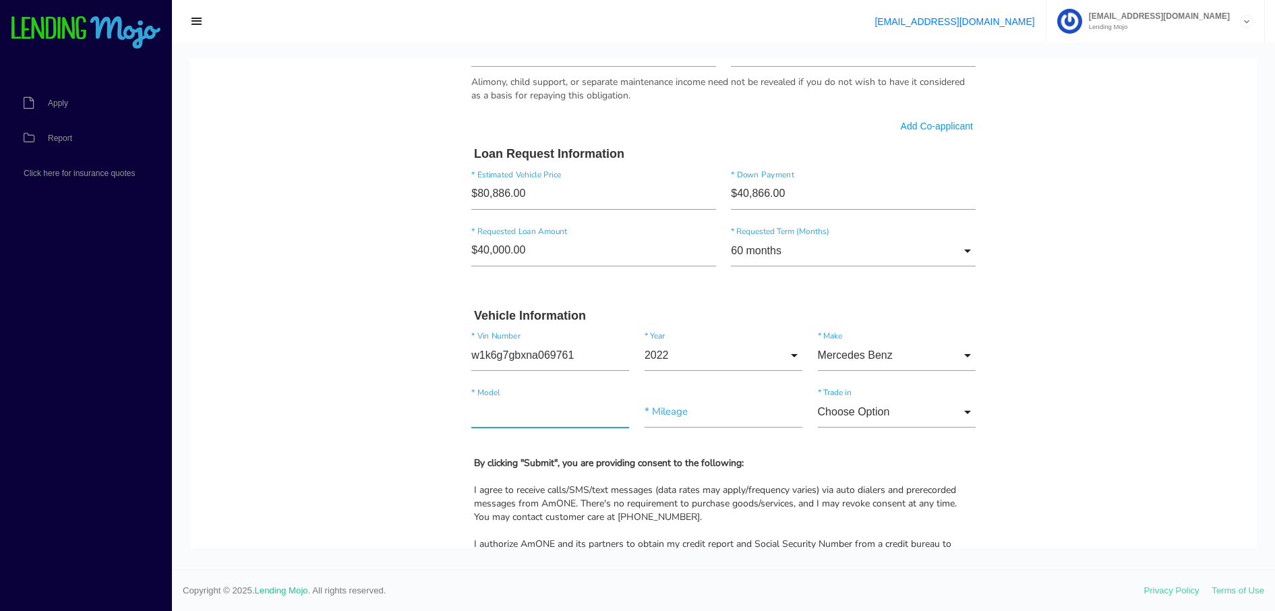
click at [500, 413] on input"] "text" at bounding box center [550, 412] width 158 height 31
type input"] "s580"
click at [1088, 405] on body "Quick, Secure Financing Personalized to You. surinder * First Name pal Middle N…" at bounding box center [723, 32] width 1067 height 1772
click at [653, 413] on input"] "text" at bounding box center [724, 412] width 158 height 31
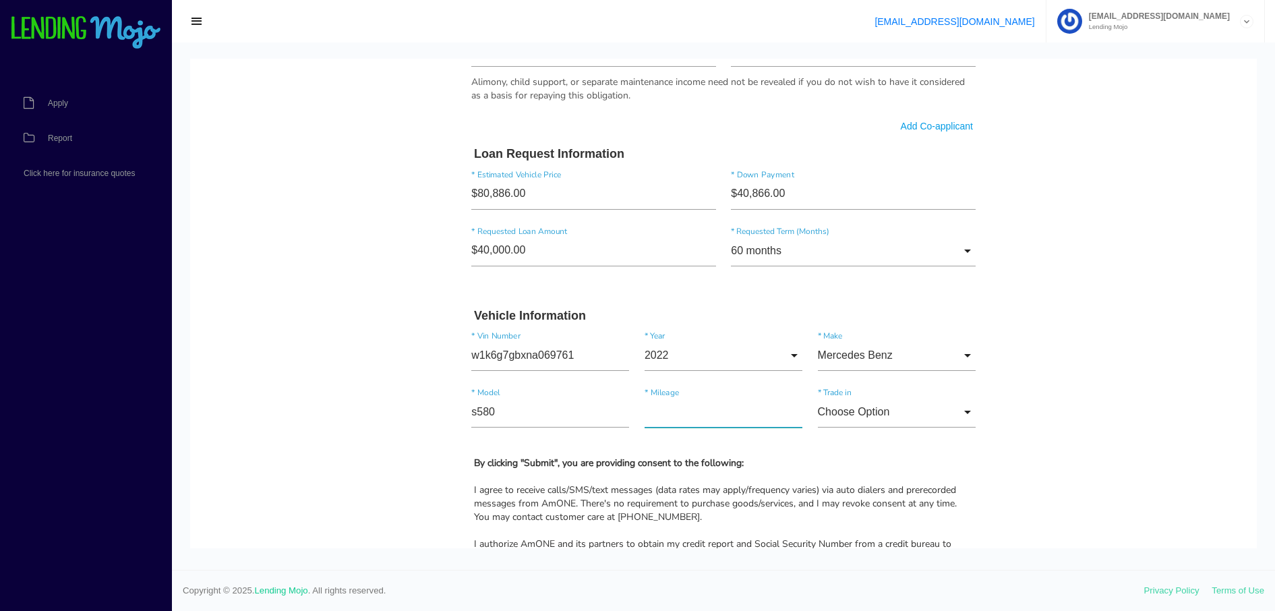
click at [653, 413] on input"] "text" at bounding box center [724, 412] width 158 height 31
type input"] "26,540"
click at [1062, 438] on body "Quick, Secure Financing Personalized to You. surinder * First Name pal Middle N…" at bounding box center [723, 32] width 1067 height 1772
click at [960, 407] on input "Choose Option" at bounding box center [897, 412] width 158 height 31
click at [923, 472] on span "No" at bounding box center [897, 481] width 158 height 34
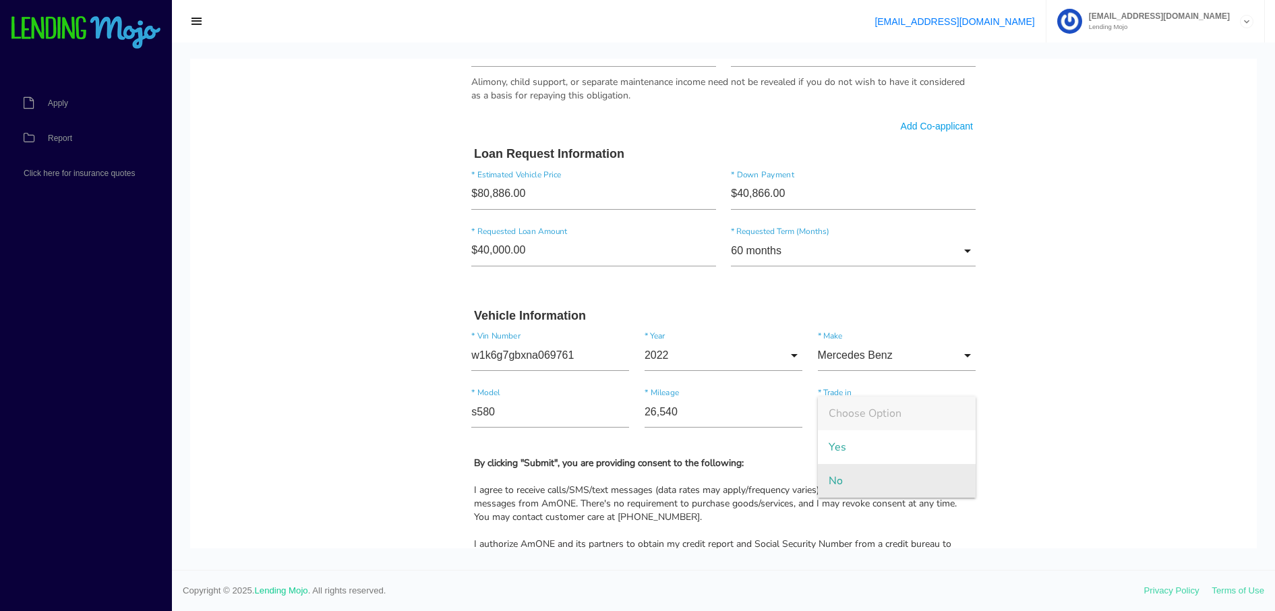
type input "No"
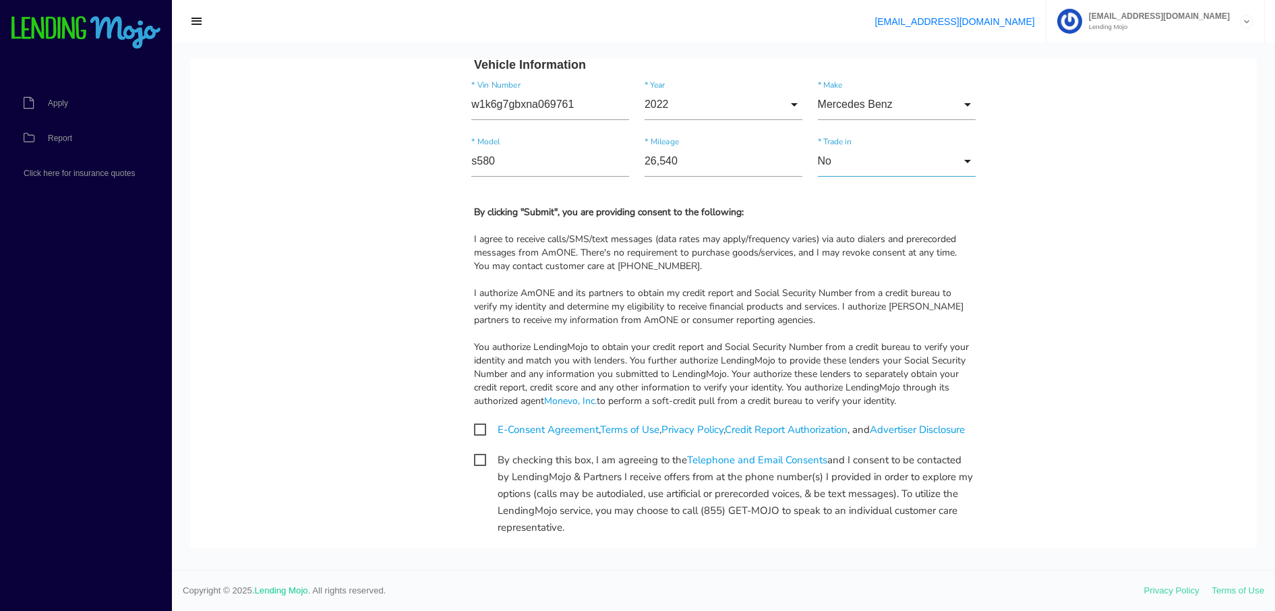
scroll to position [1296, 0]
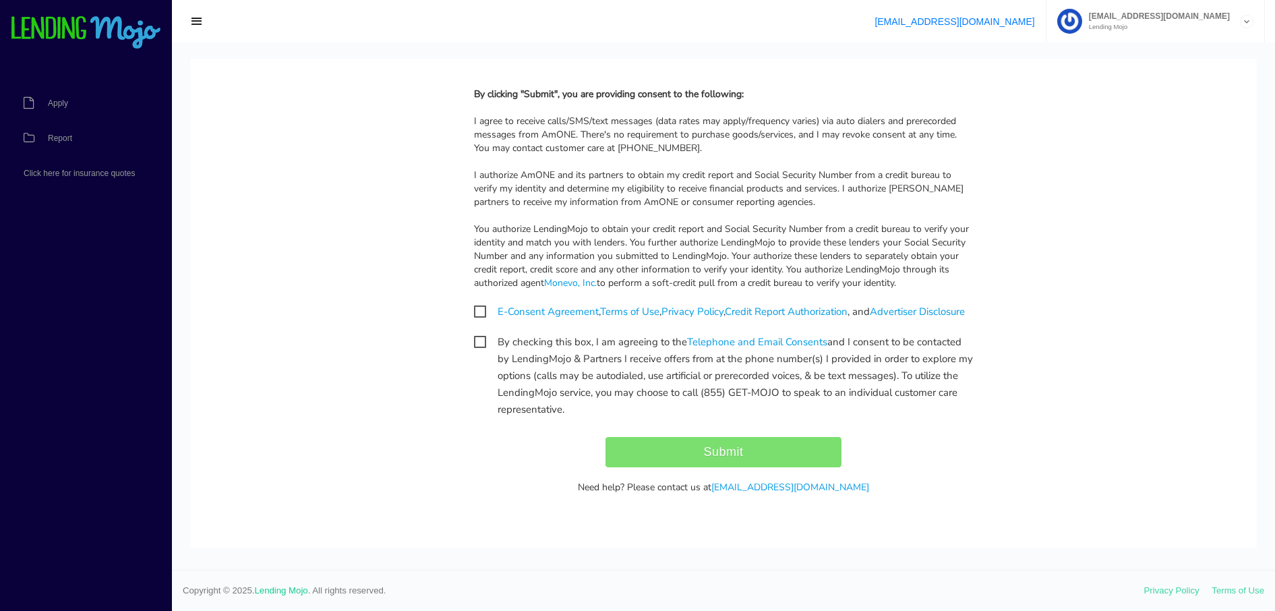
click at [474, 303] on span "E-Consent Agreement , Terms of Use , Privacy Policy , Credit Report Authorizati…" at bounding box center [719, 311] width 491 height 17
checkbox input "true"
click at [478, 346] on span "By checking this box, I am agreeing to the Telephone and Email Consents and I c…" at bounding box center [723, 342] width 499 height 17
checkbox input "true"
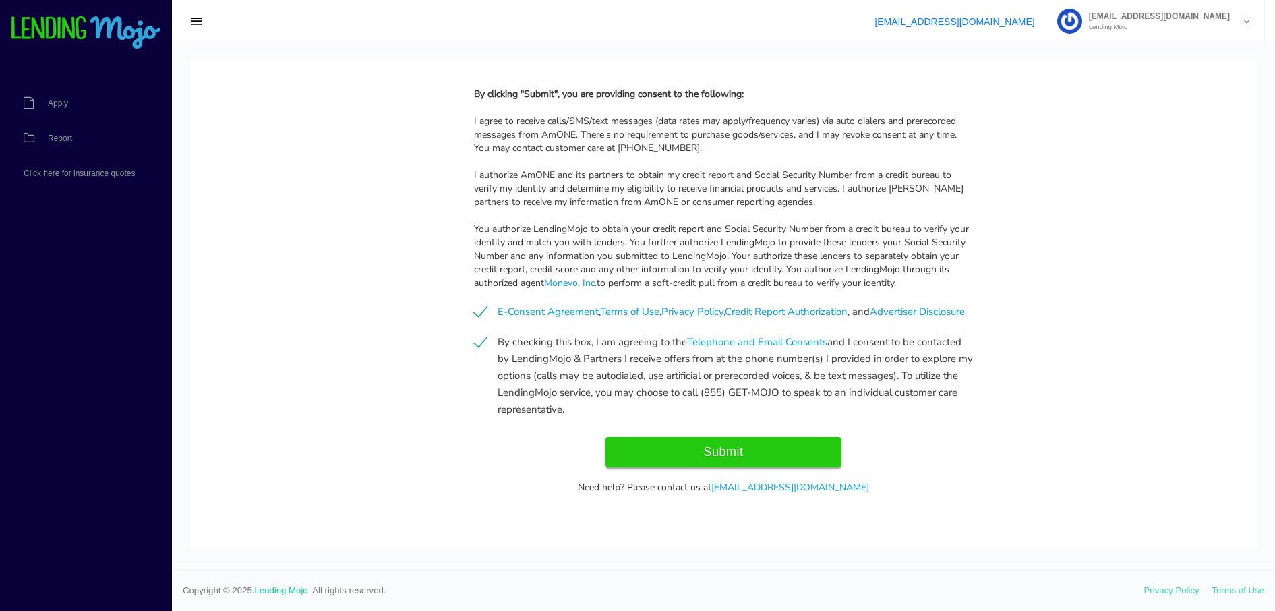
click at [726, 451] on input "Submit" at bounding box center [724, 452] width 236 height 30
type input "Submit"
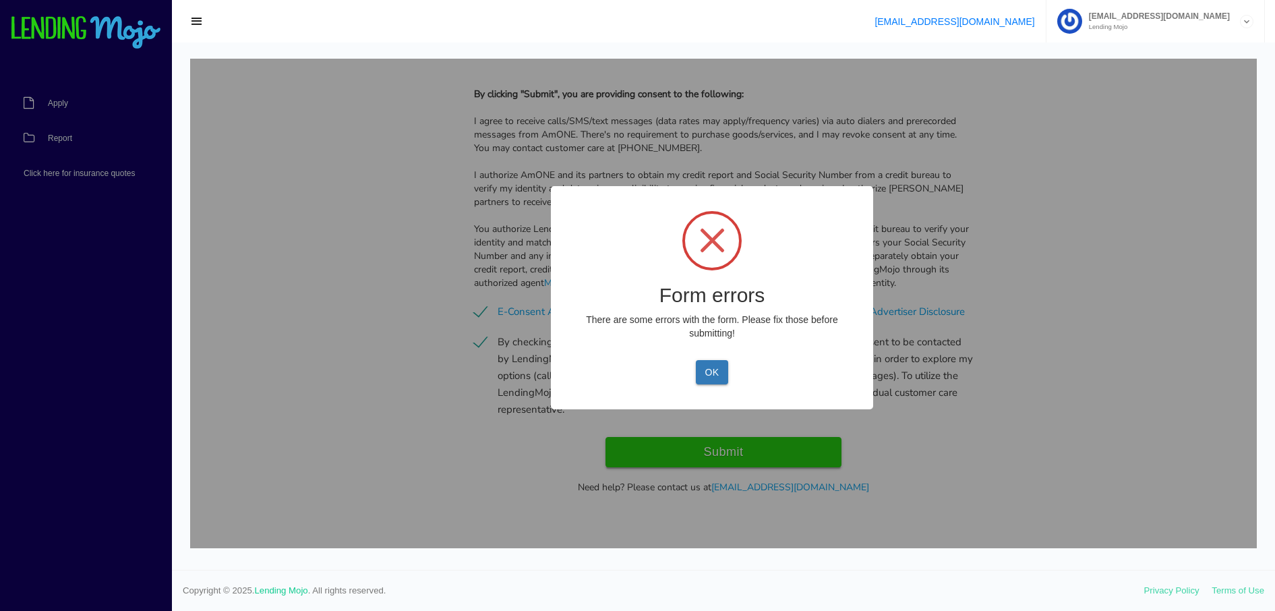
scroll to position [1308, 0]
click at [716, 370] on button "OK" at bounding box center [712, 372] width 32 height 24
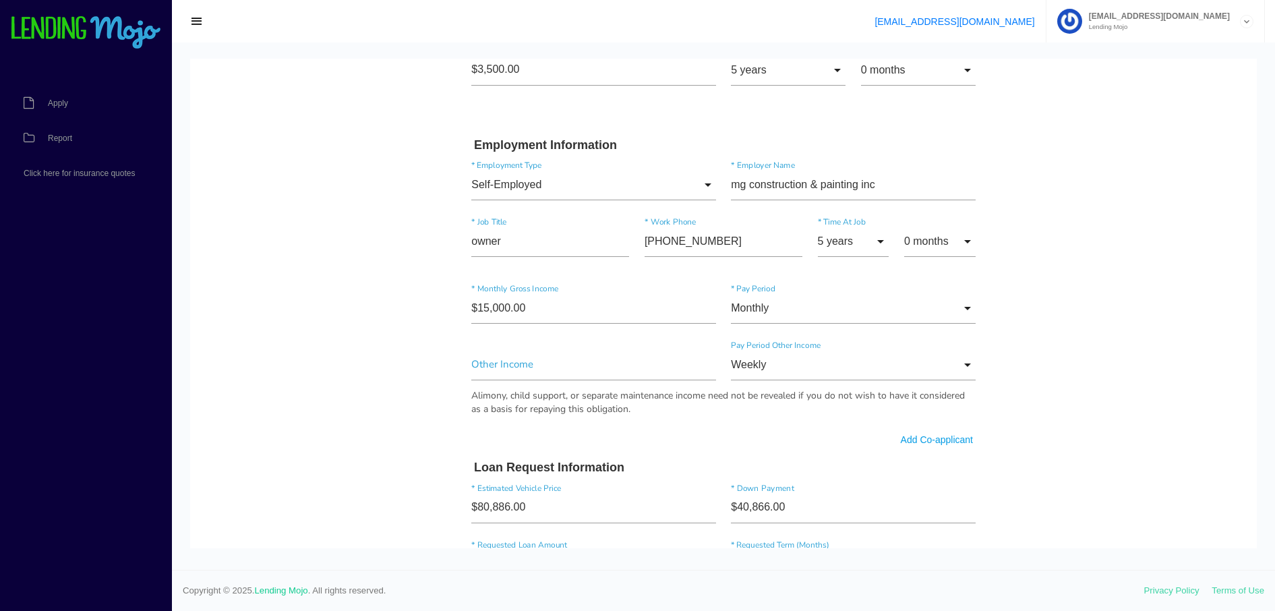
scroll to position [609, 0]
click at [962, 310] on input "Monthly" at bounding box center [853, 310] width 245 height 31
click at [962, 310] on span "Monthly" at bounding box center [853, 312] width 245 height 34
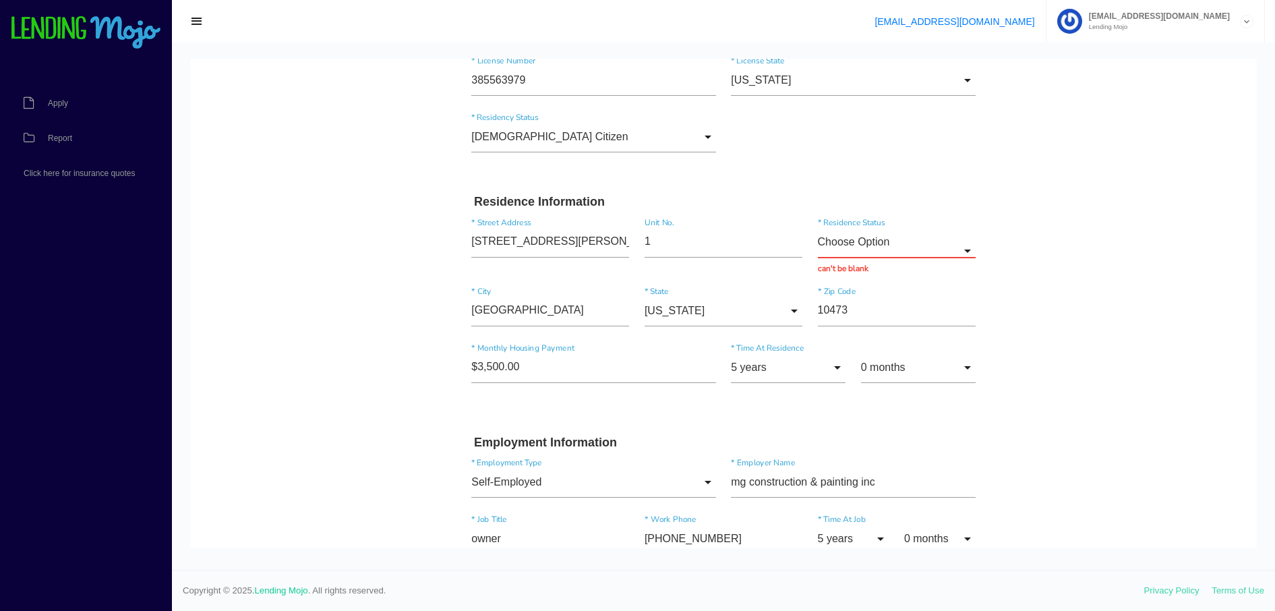
scroll to position [288, 0]
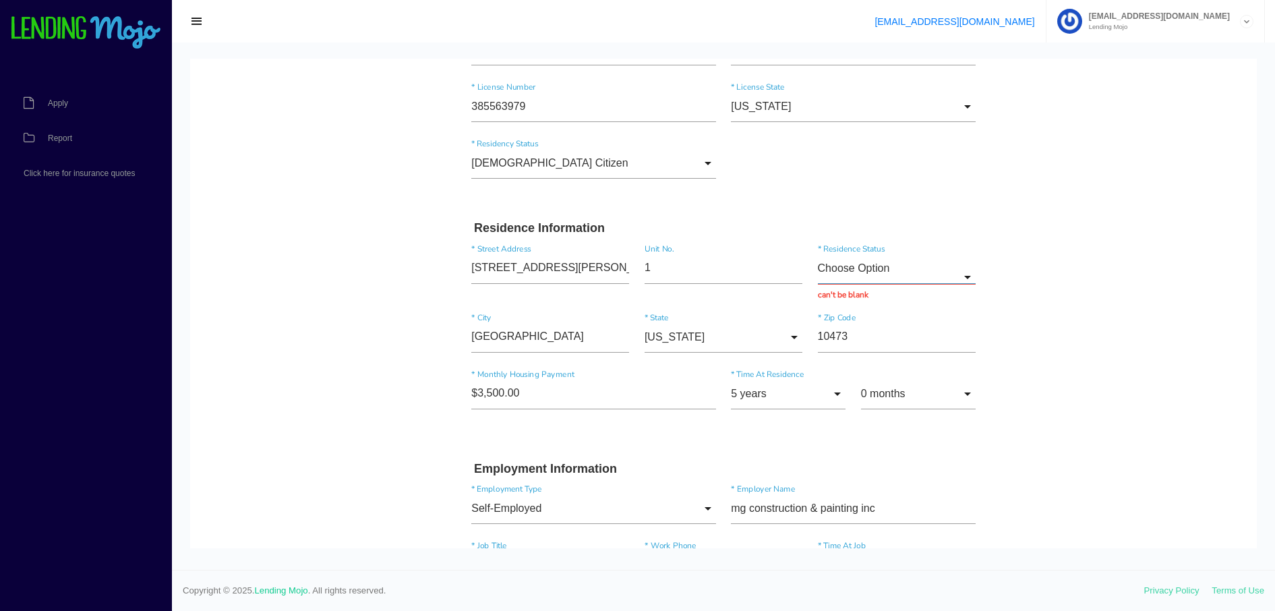
click at [959, 274] on input "Choose Option" at bounding box center [897, 268] width 158 height 31
click at [915, 310] on span "Own" at bounding box center [897, 304] width 158 height 34
type input "Own"
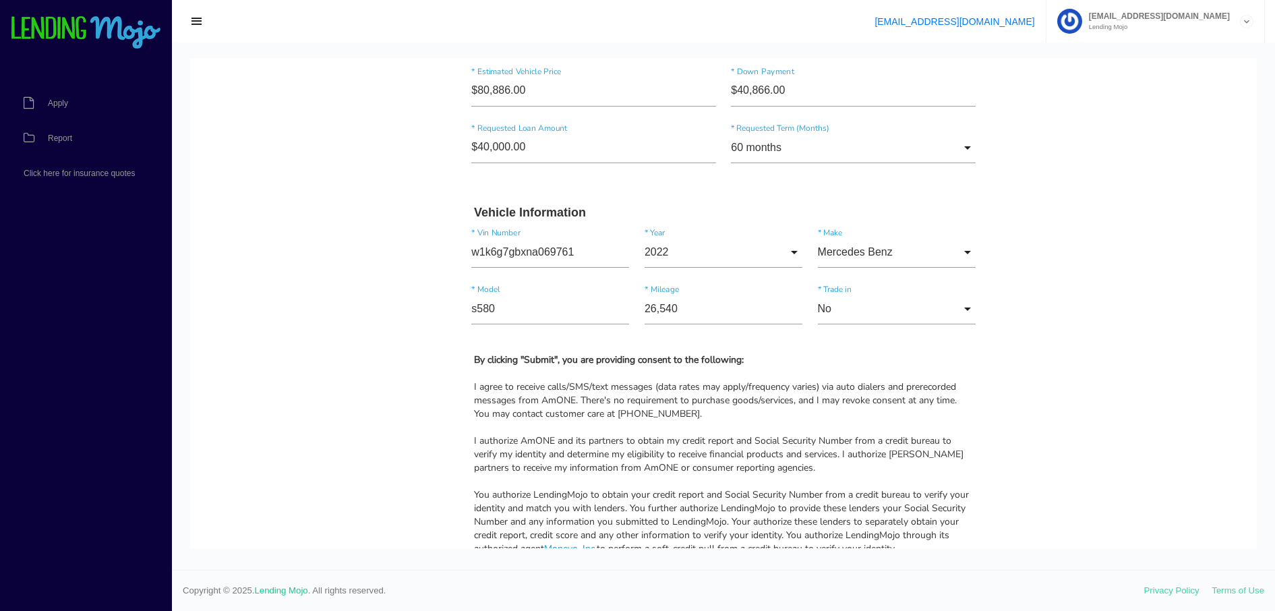
scroll to position [1298, 0]
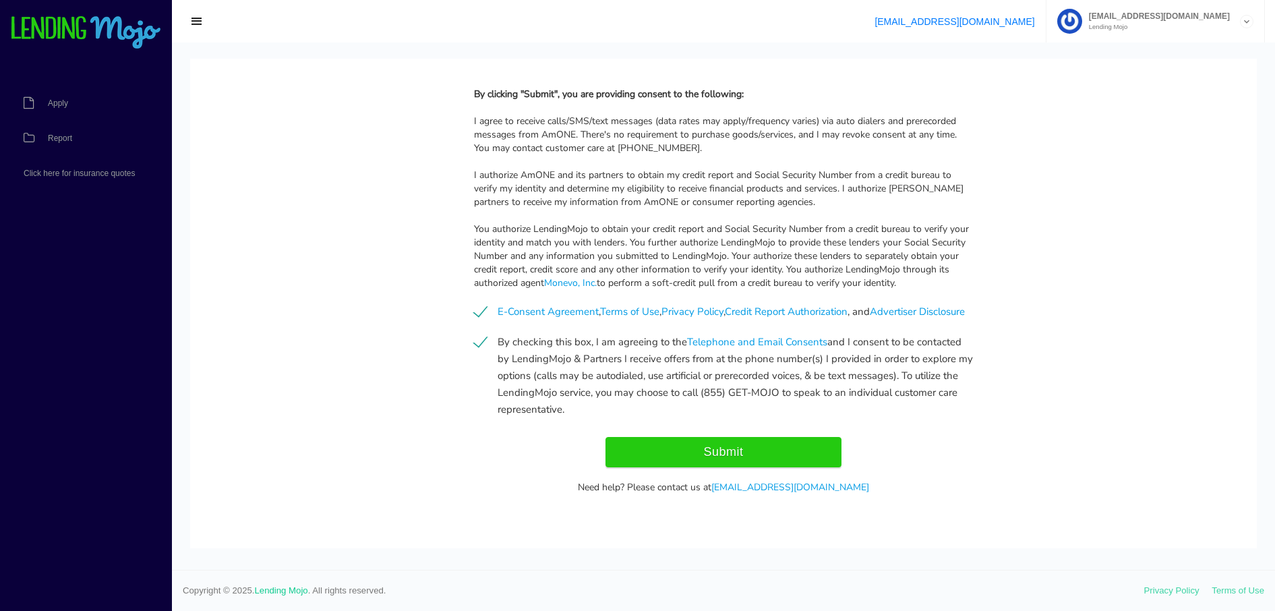
drag, startPoint x: 1248, startPoint y: 249, endPoint x: 1422, endPoint y: 625, distance: 414.6
click at [715, 453] on input "Submit" at bounding box center [724, 452] width 236 height 30
type input "Submitting..."
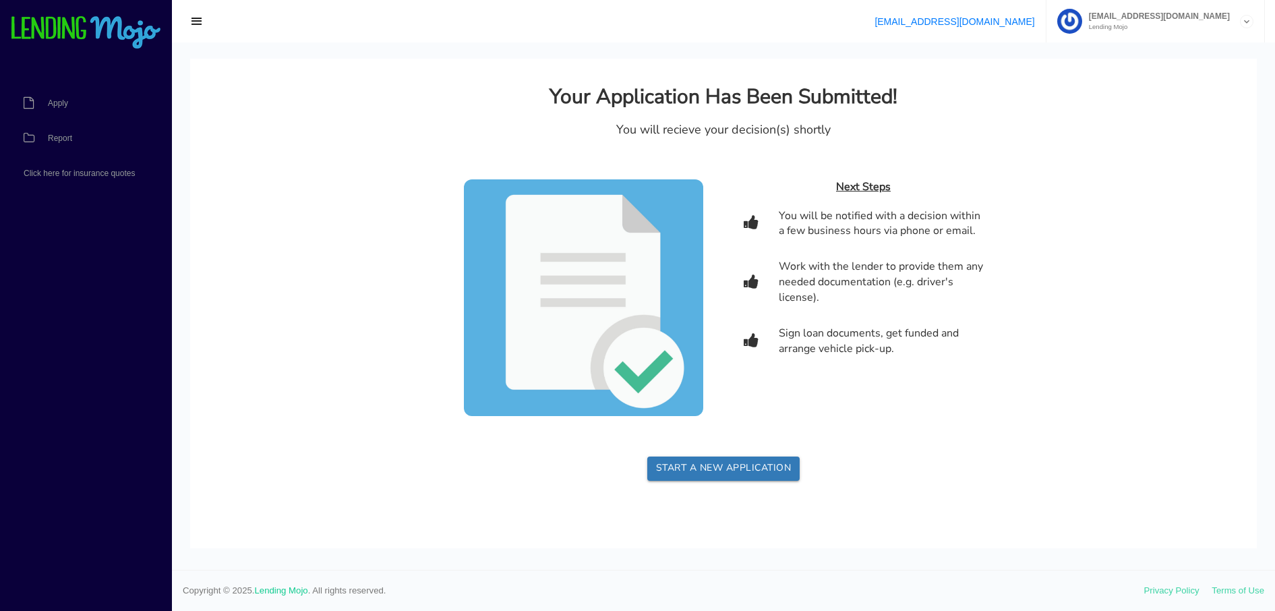
scroll to position [0, 0]
click at [716, 463] on link "Start a new application" at bounding box center [723, 469] width 153 height 24
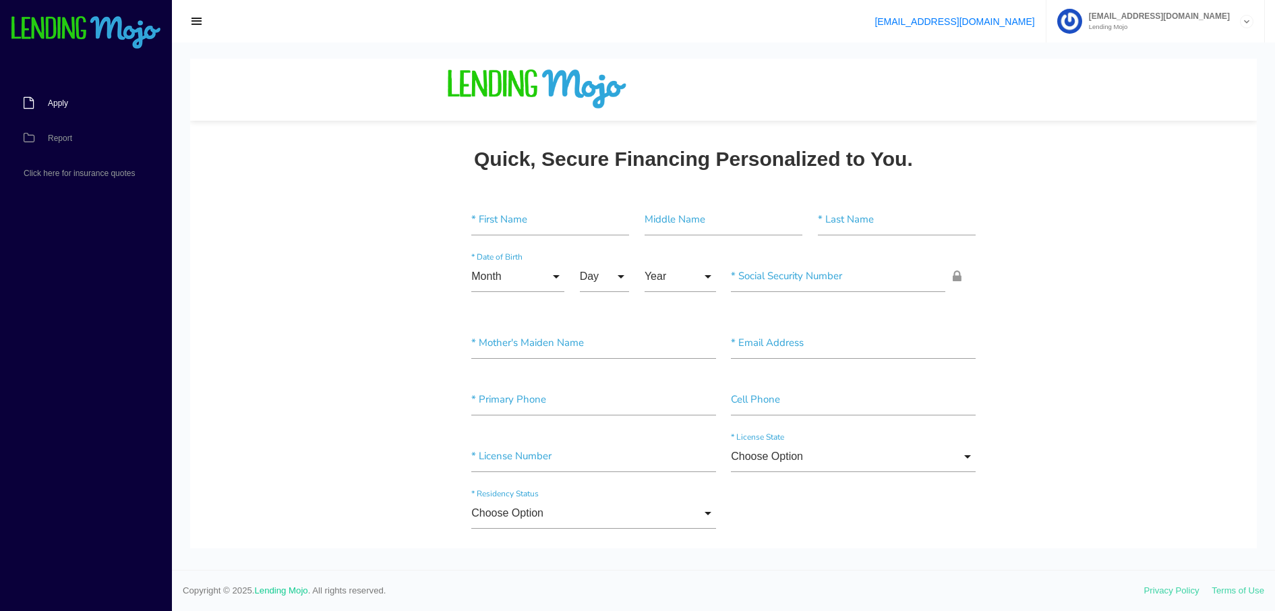
click at [57, 96] on link "Apply" at bounding box center [79, 103] width 158 height 35
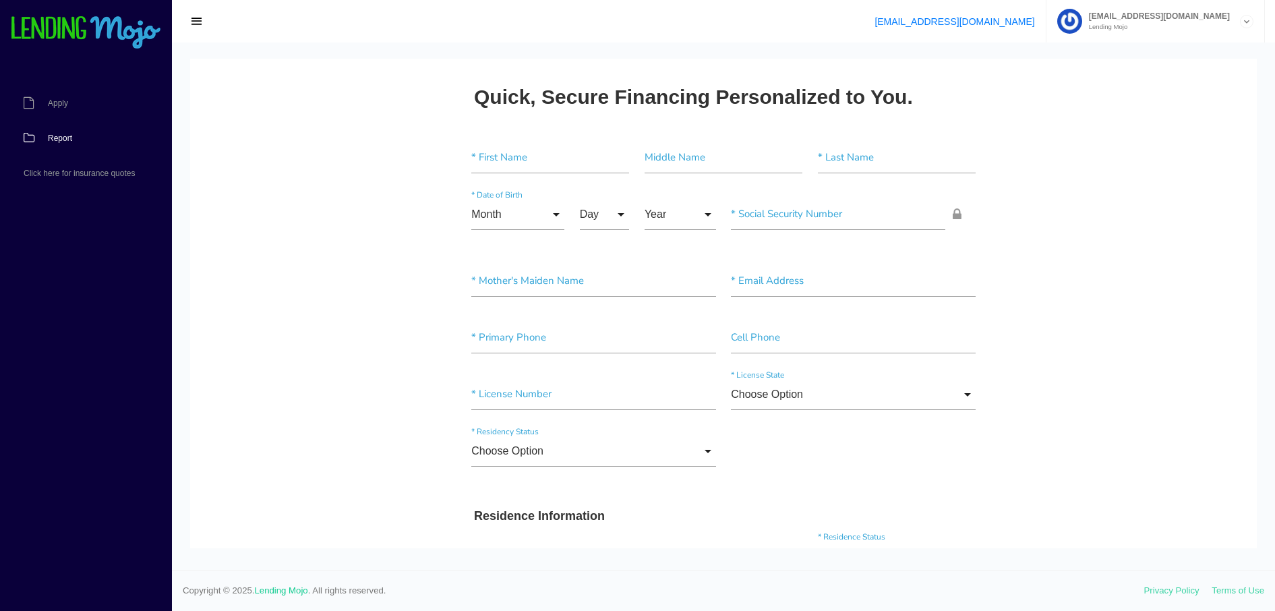
click at [60, 136] on span "Report" at bounding box center [60, 138] width 24 height 8
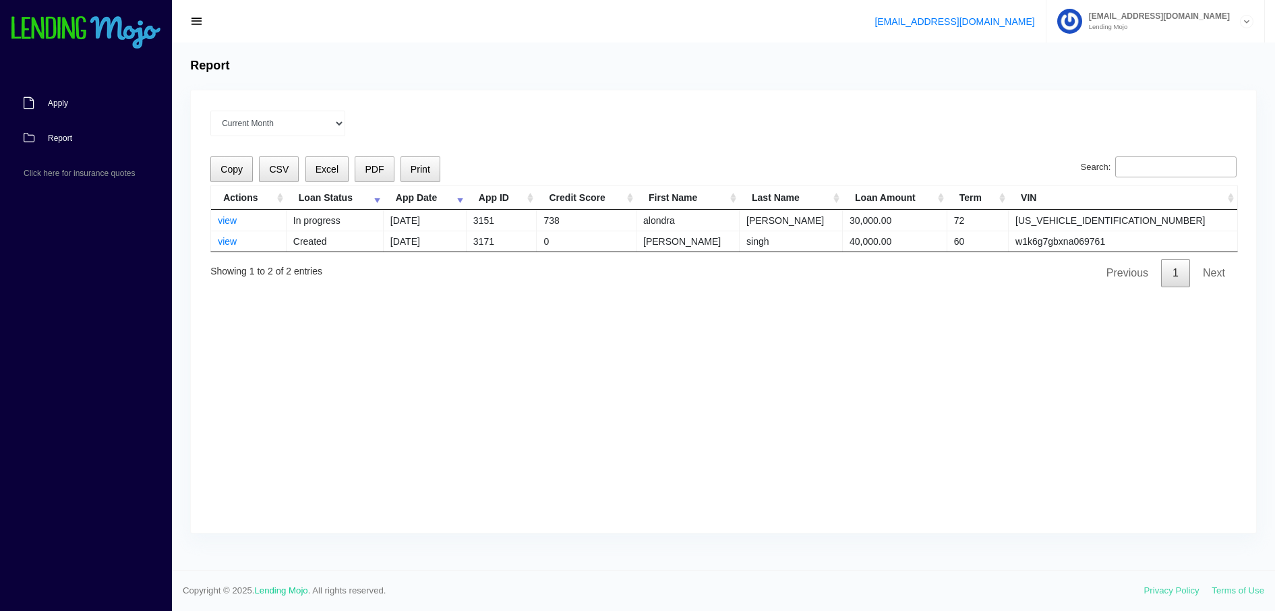
click at [51, 103] on span "Apply" at bounding box center [58, 103] width 20 height 8
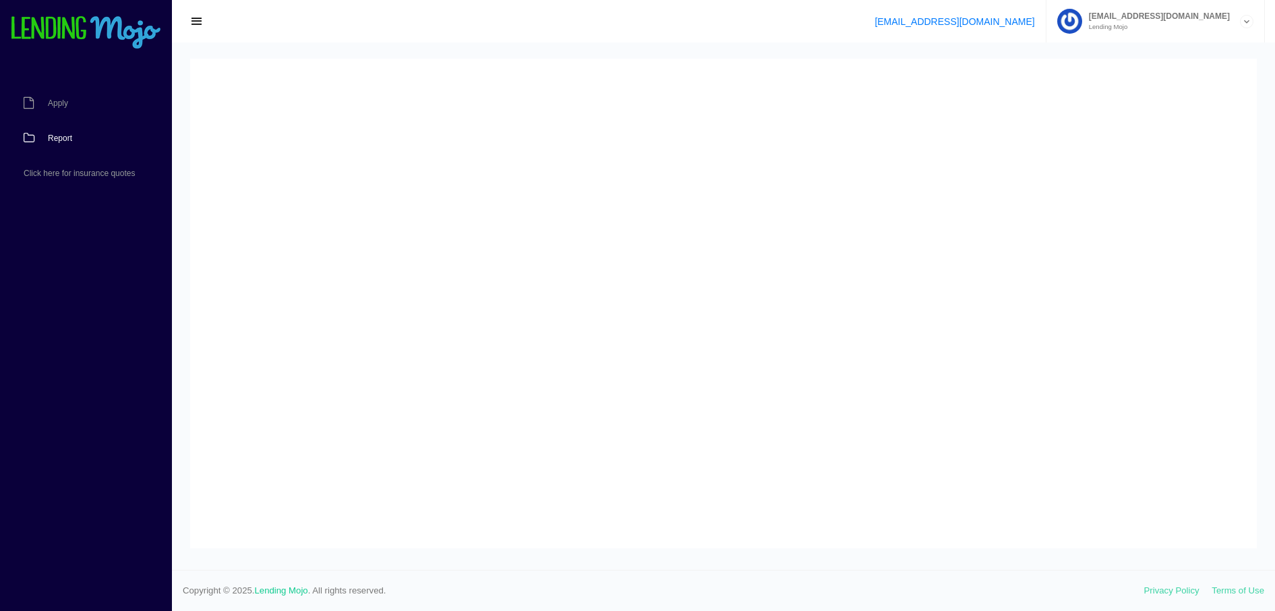
click at [61, 138] on span "Report" at bounding box center [60, 138] width 24 height 8
